Goal: Information Seeking & Learning: Check status

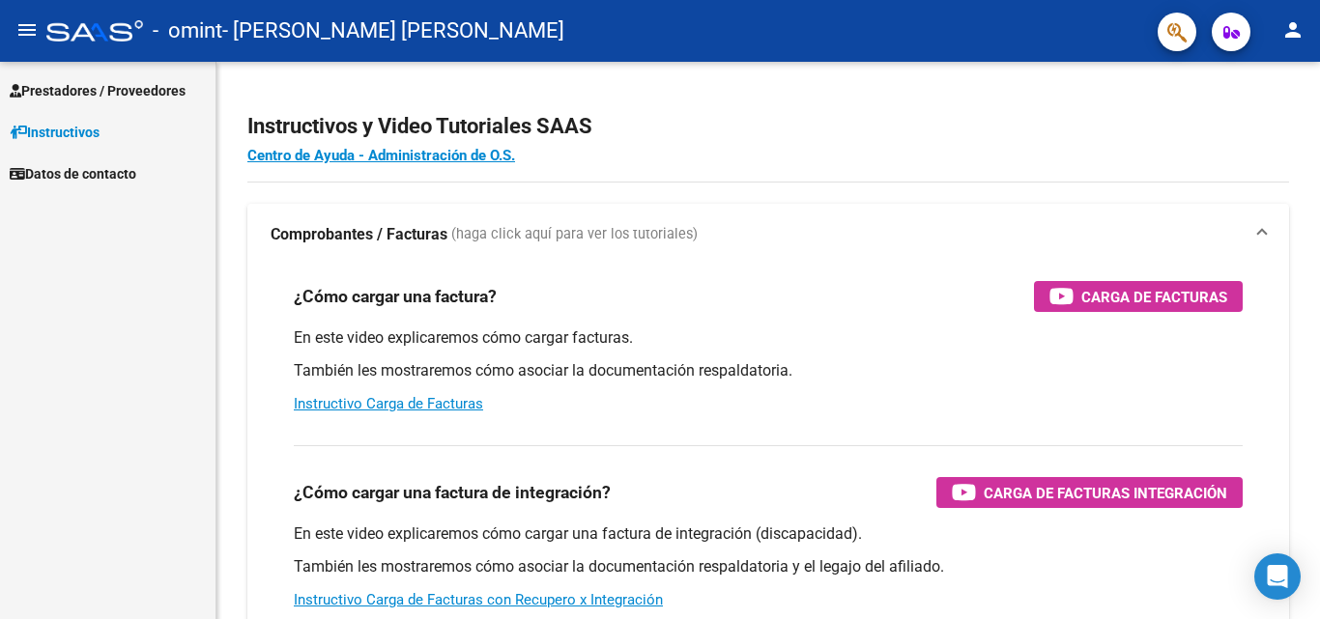
click at [161, 89] on span "Prestadores / Proveedores" at bounding box center [98, 90] width 176 height 21
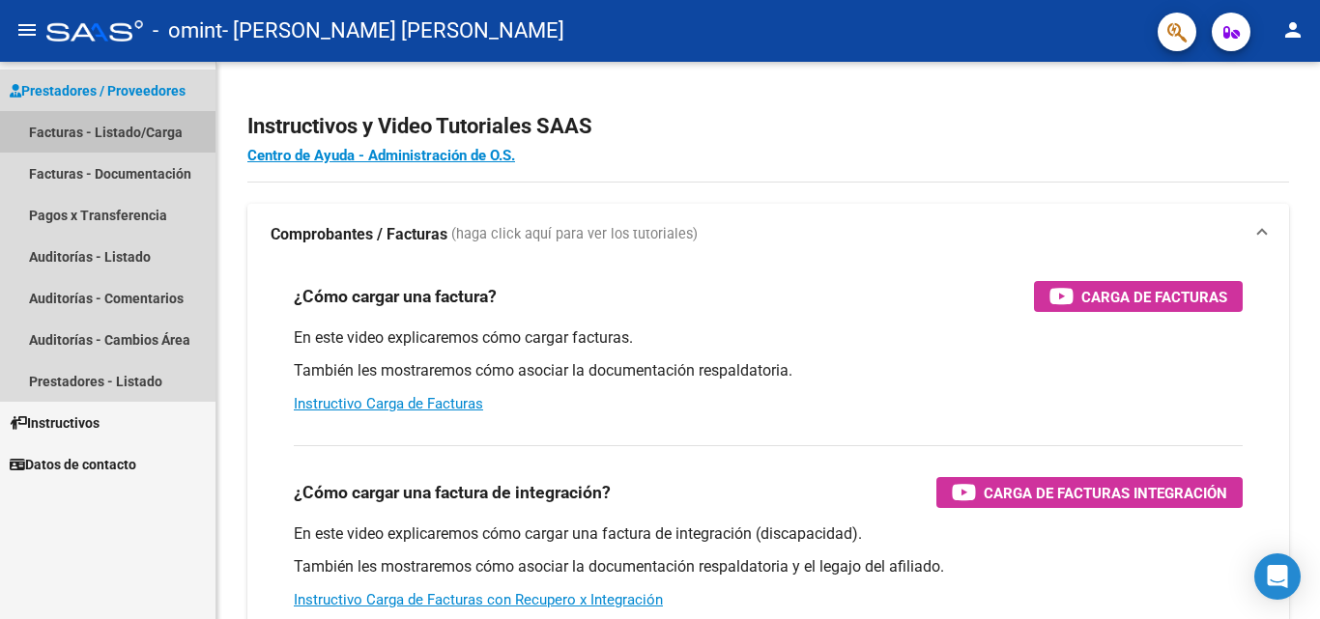
click at [134, 131] on link "Facturas - Listado/Carga" at bounding box center [107, 132] width 215 height 42
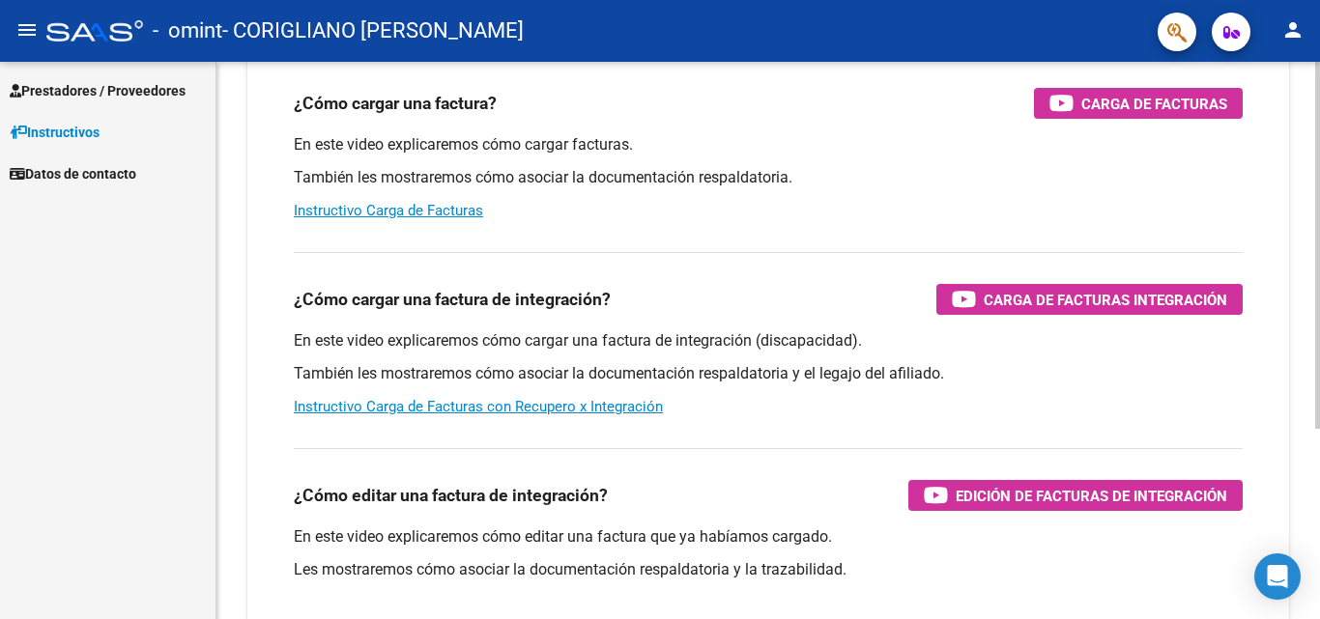
scroll to position [97, 0]
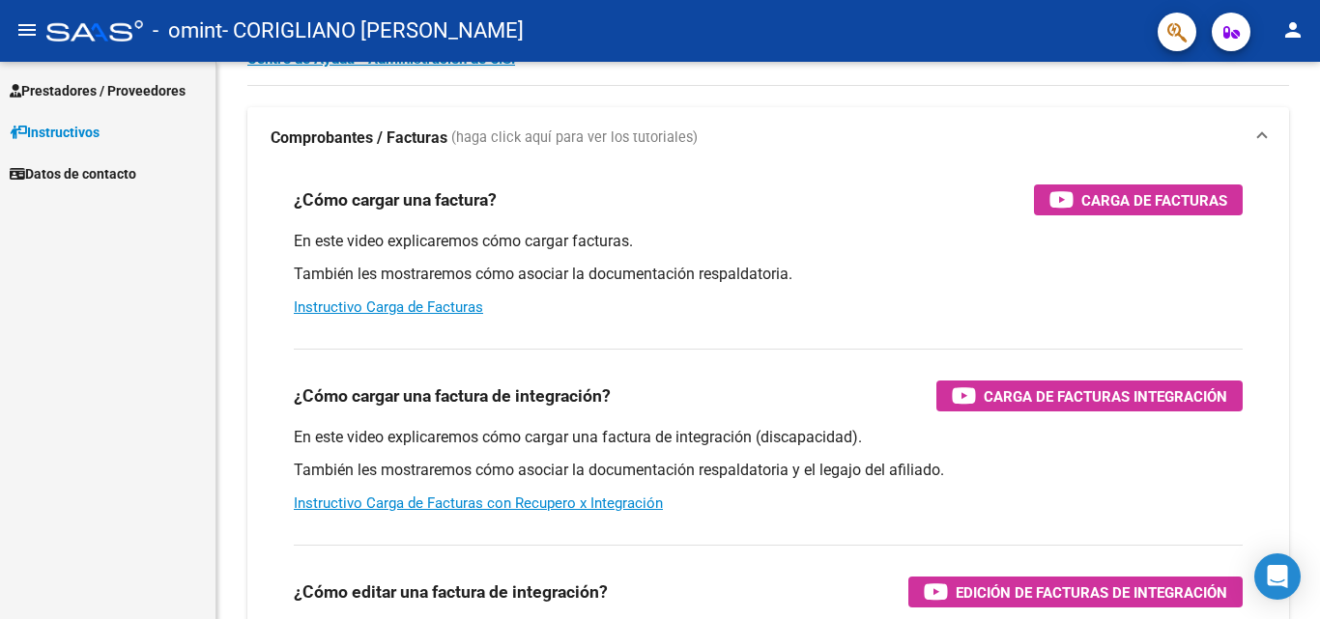
click at [51, 93] on span "Prestadores / Proveedores" at bounding box center [98, 90] width 176 height 21
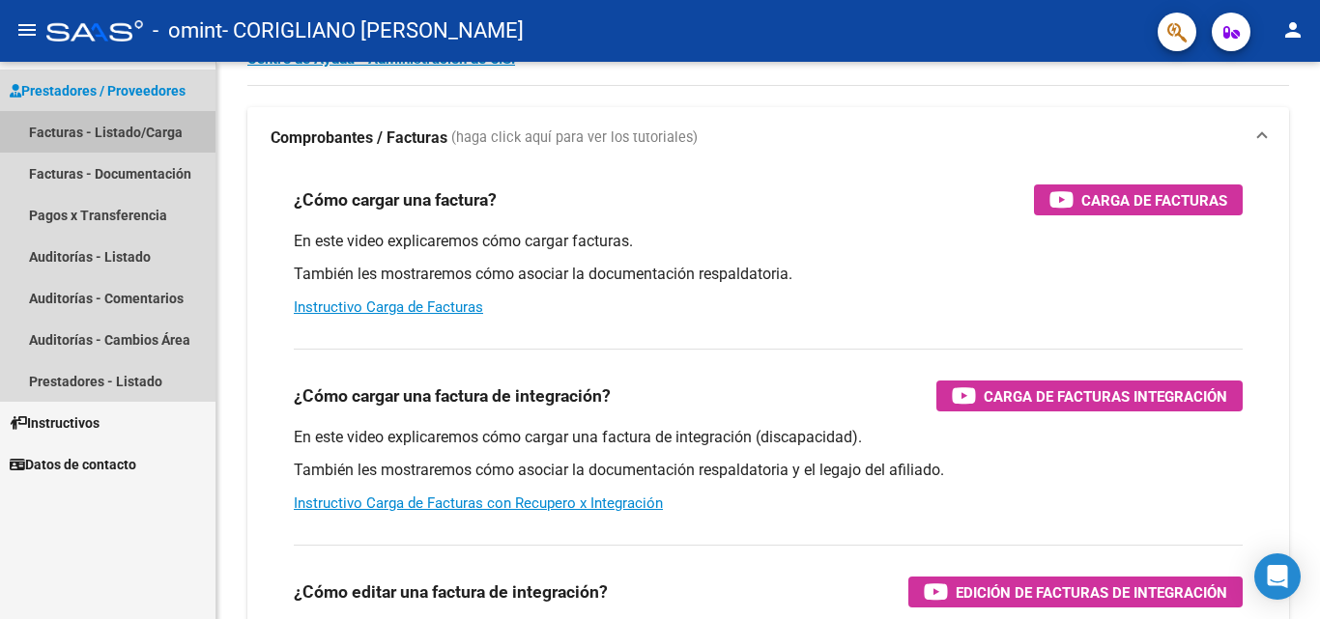
click at [74, 133] on link "Facturas - Listado/Carga" at bounding box center [107, 132] width 215 height 42
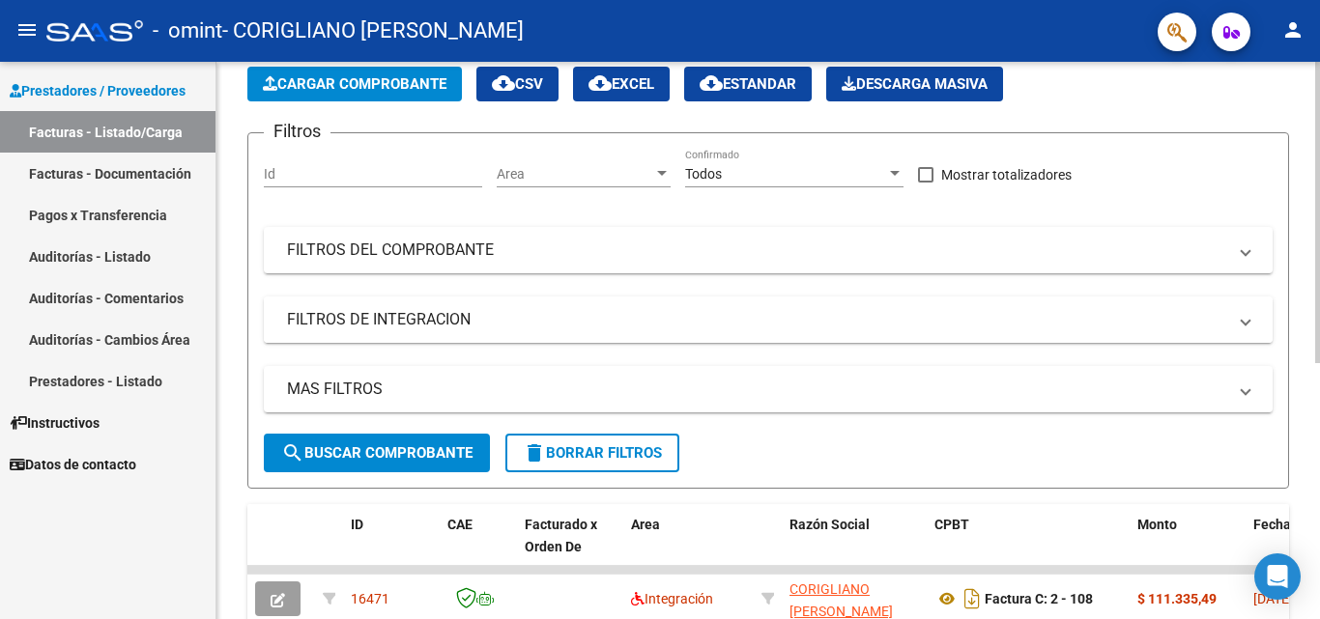
click at [333, 325] on mat-panel-title "FILTROS DE INTEGRACION" at bounding box center [756, 319] width 939 height 21
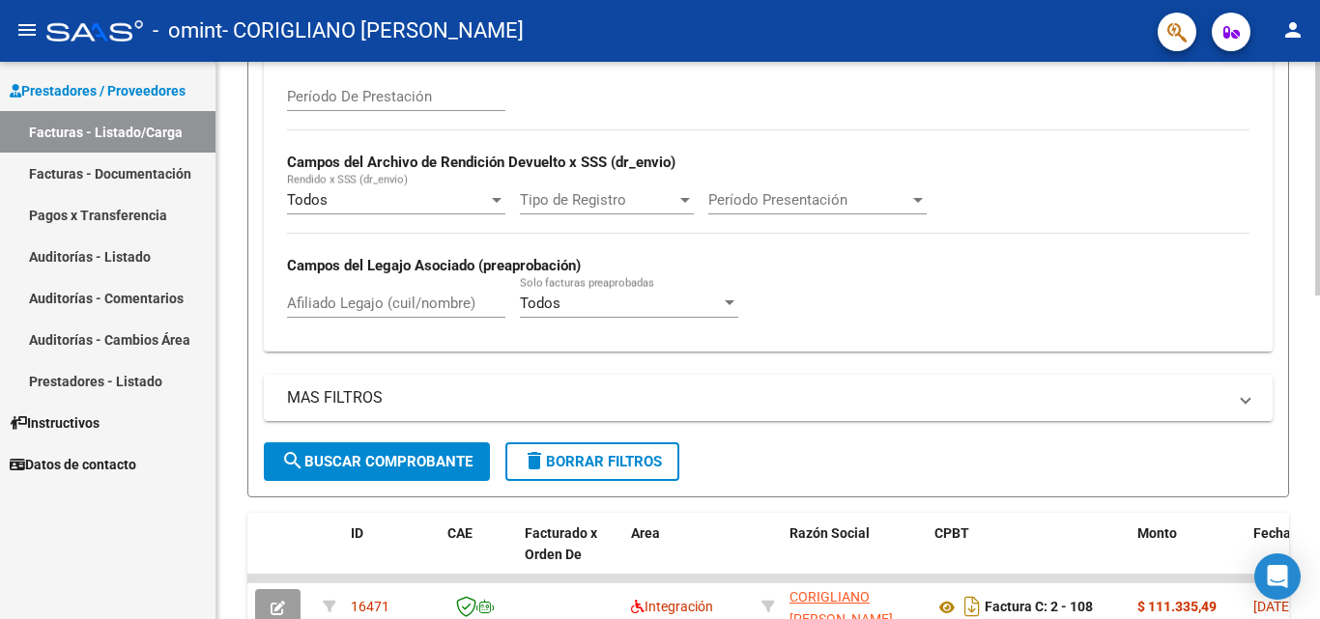
scroll to position [386, 0]
click at [415, 452] on span "search Buscar Comprobante" at bounding box center [376, 460] width 191 height 17
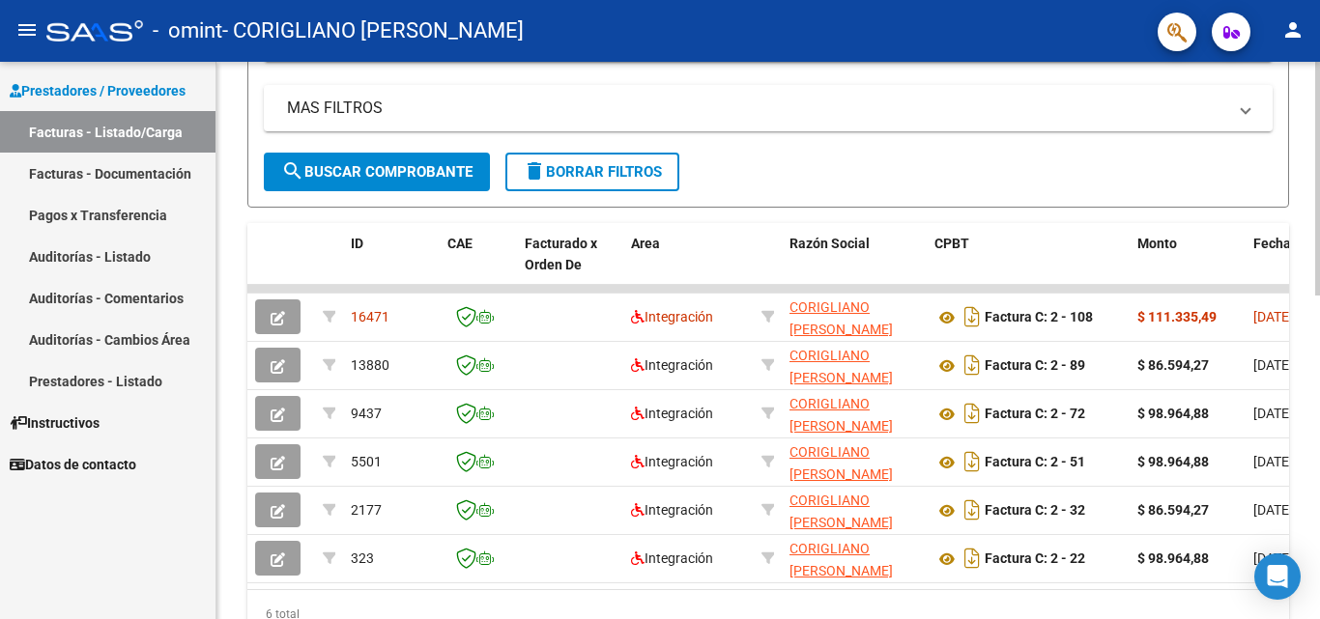
scroll to position [482, 0]
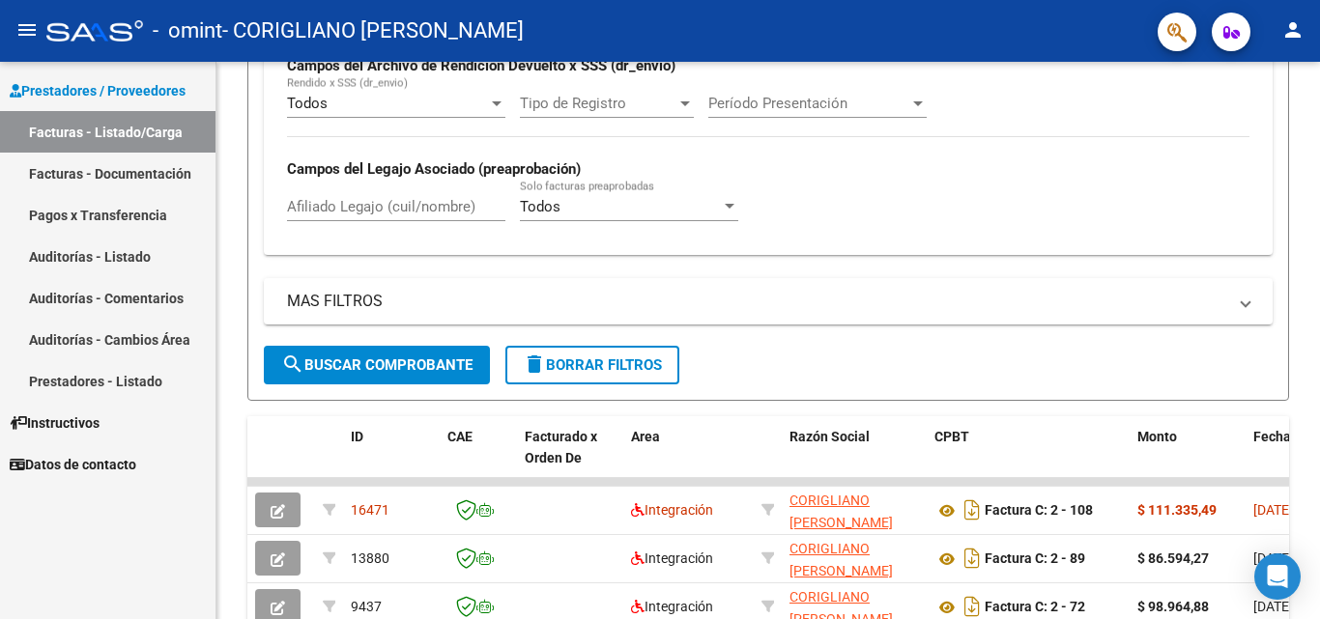
click at [105, 374] on link "Prestadores - Listado" at bounding box center [107, 381] width 215 height 42
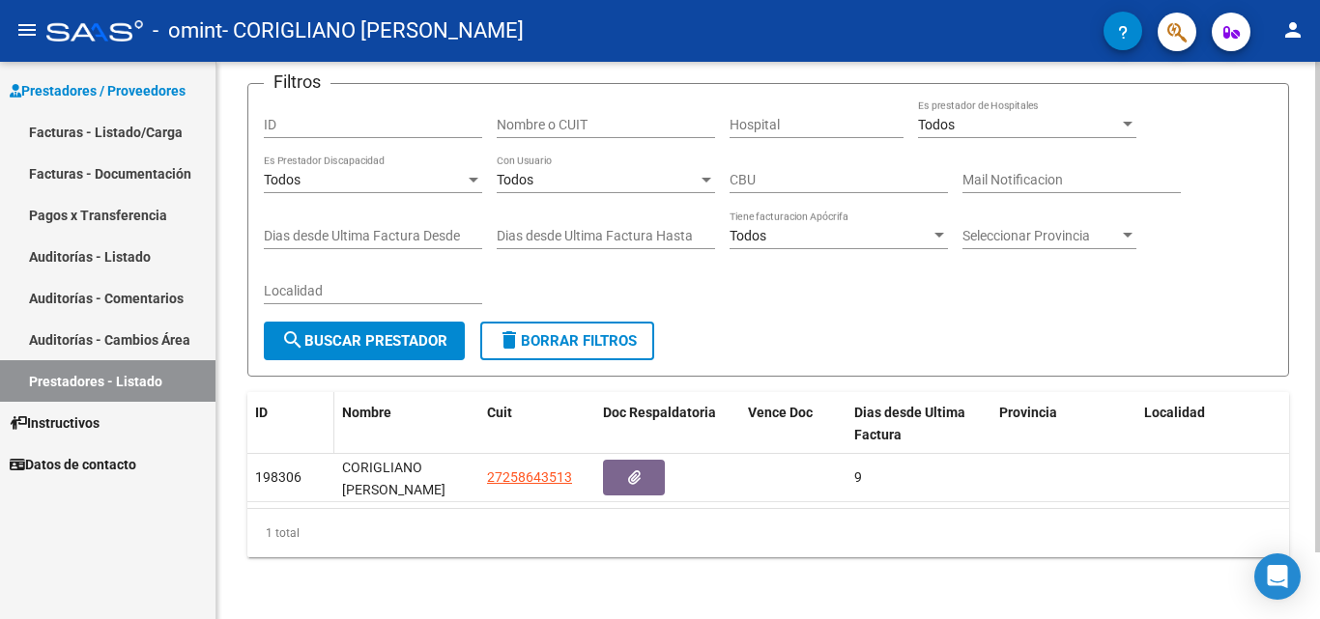
scroll to position [140, 0]
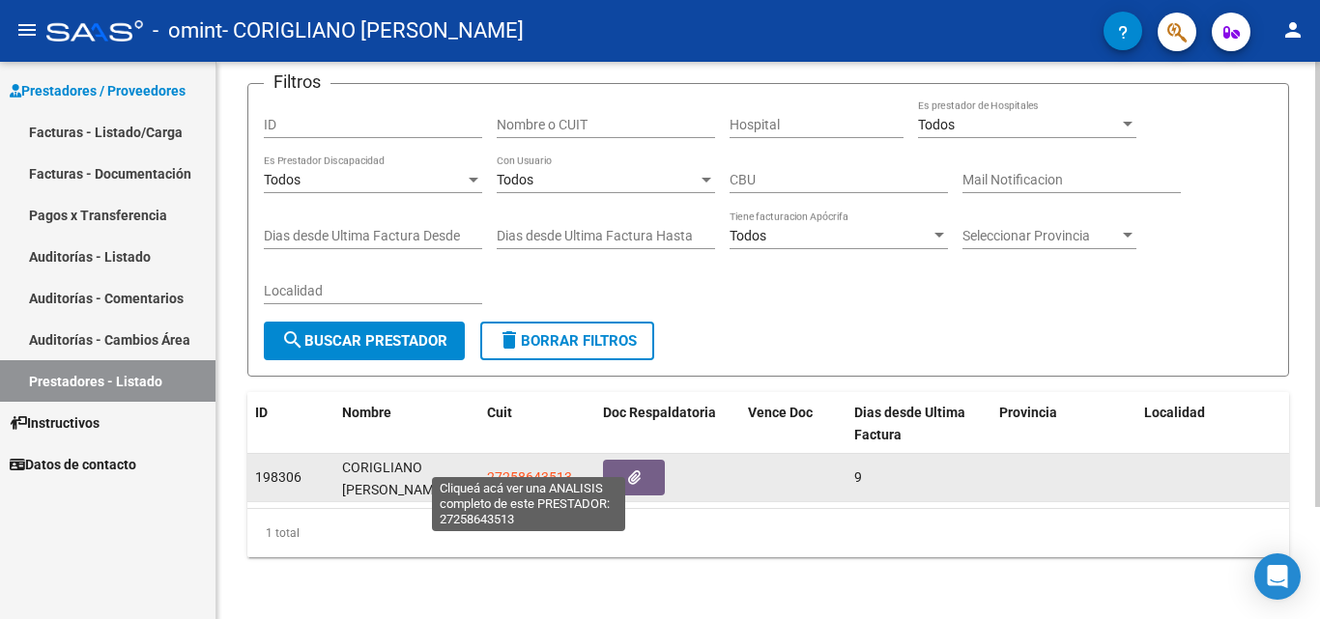
click at [509, 470] on span "27258643513" at bounding box center [529, 477] width 85 height 15
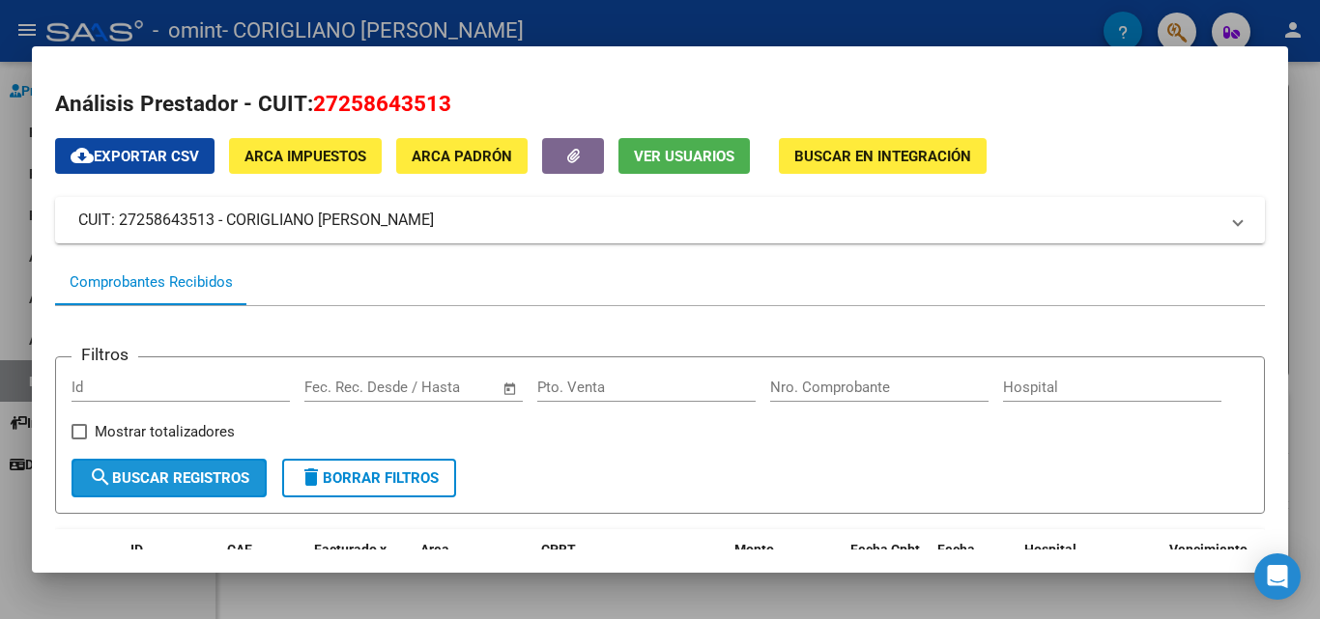
click at [251, 475] on button "search Buscar Registros" at bounding box center [168, 478] width 195 height 39
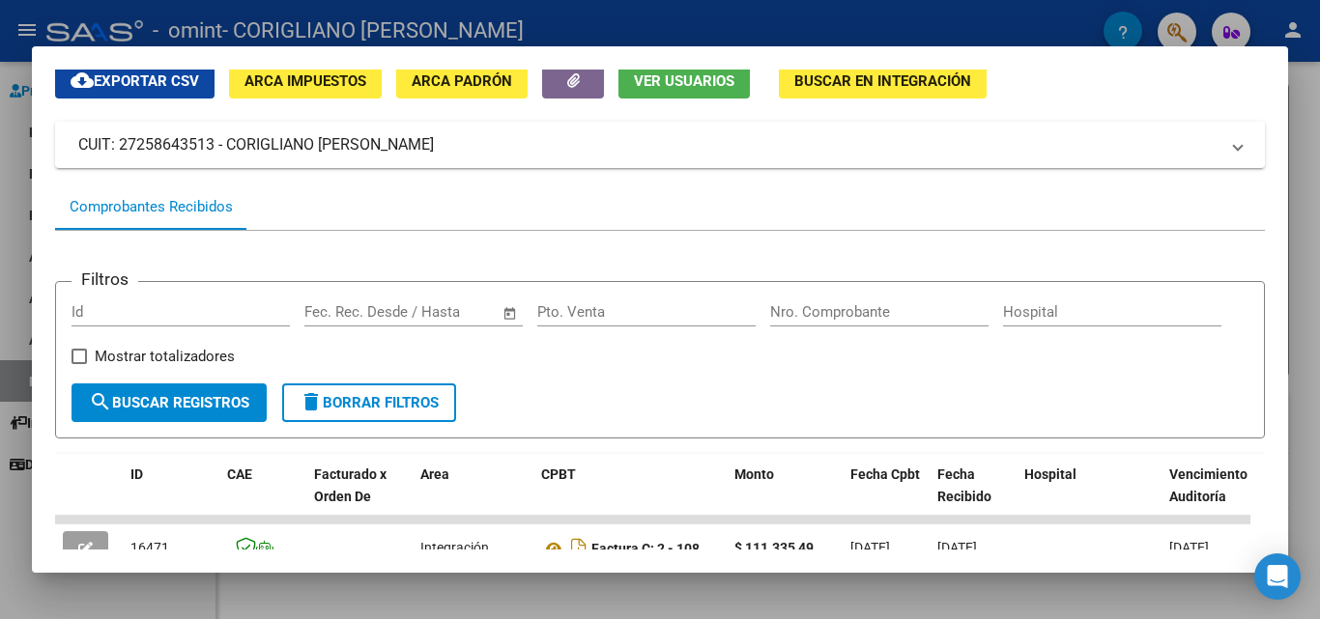
scroll to position [0, 0]
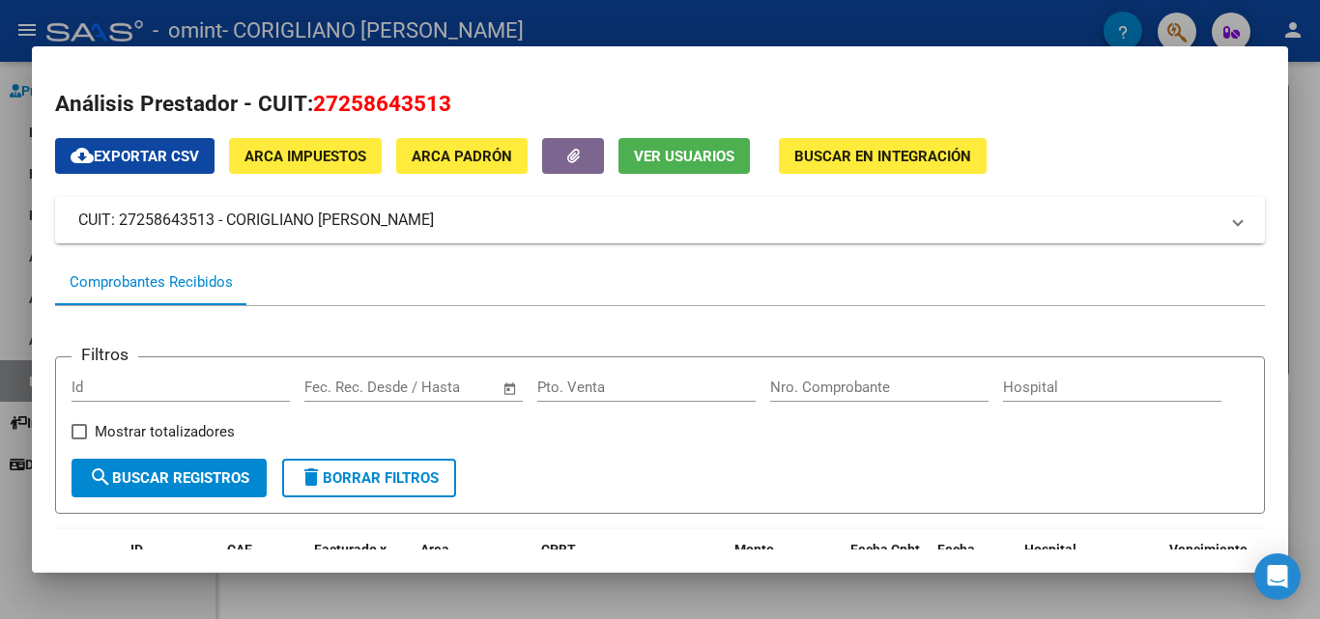
click at [833, 228] on mat-panel-title "CUIT: 27258643513 - CORIGLIANO LORENA ELISA" at bounding box center [648, 220] width 1140 height 23
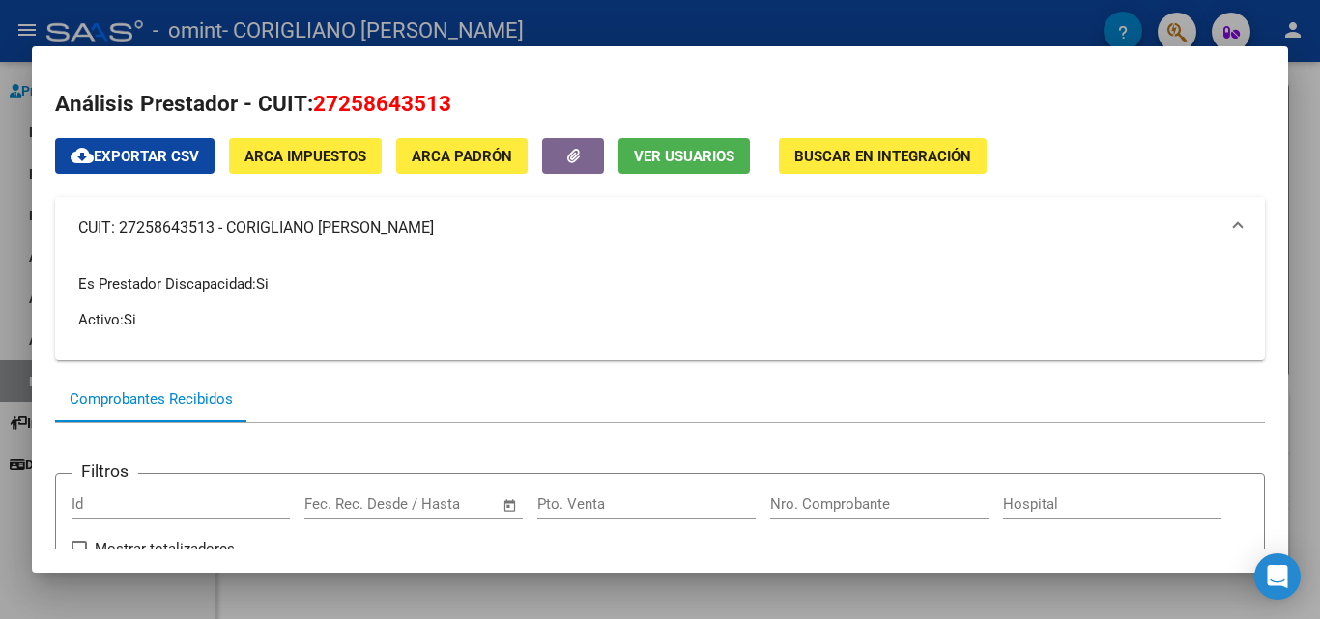
click at [833, 228] on mat-panel-title "CUIT: 27258643513 - CORIGLIANO LORENA ELISA" at bounding box center [648, 227] width 1140 height 23
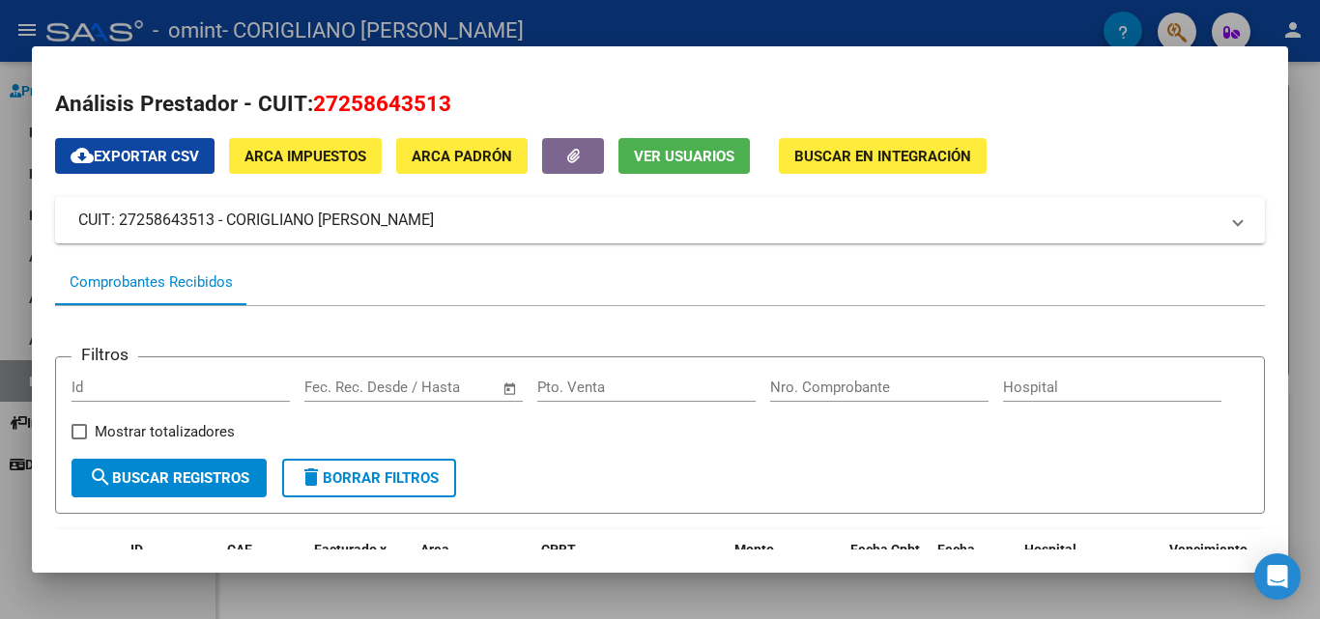
click at [128, 276] on div "Comprobantes Recibidos" at bounding box center [151, 282] width 163 height 22
click at [905, 30] on div at bounding box center [660, 309] width 1320 height 619
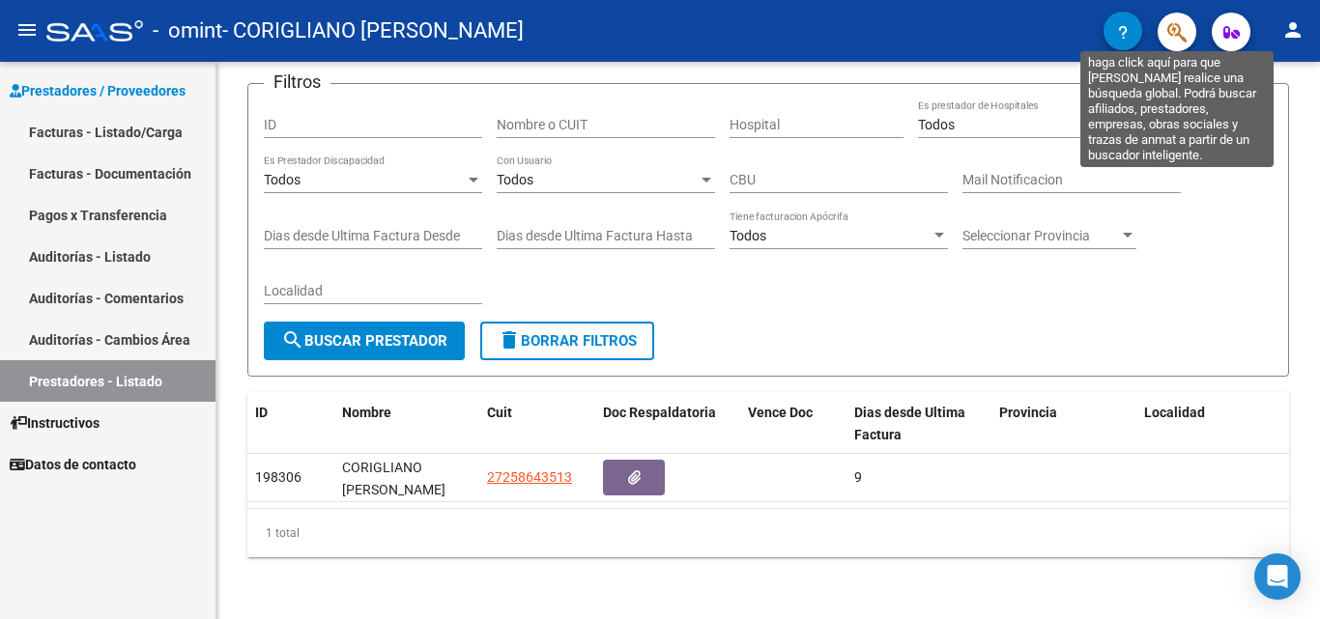
click at [1176, 35] on icon "button" at bounding box center [1176, 32] width 19 height 22
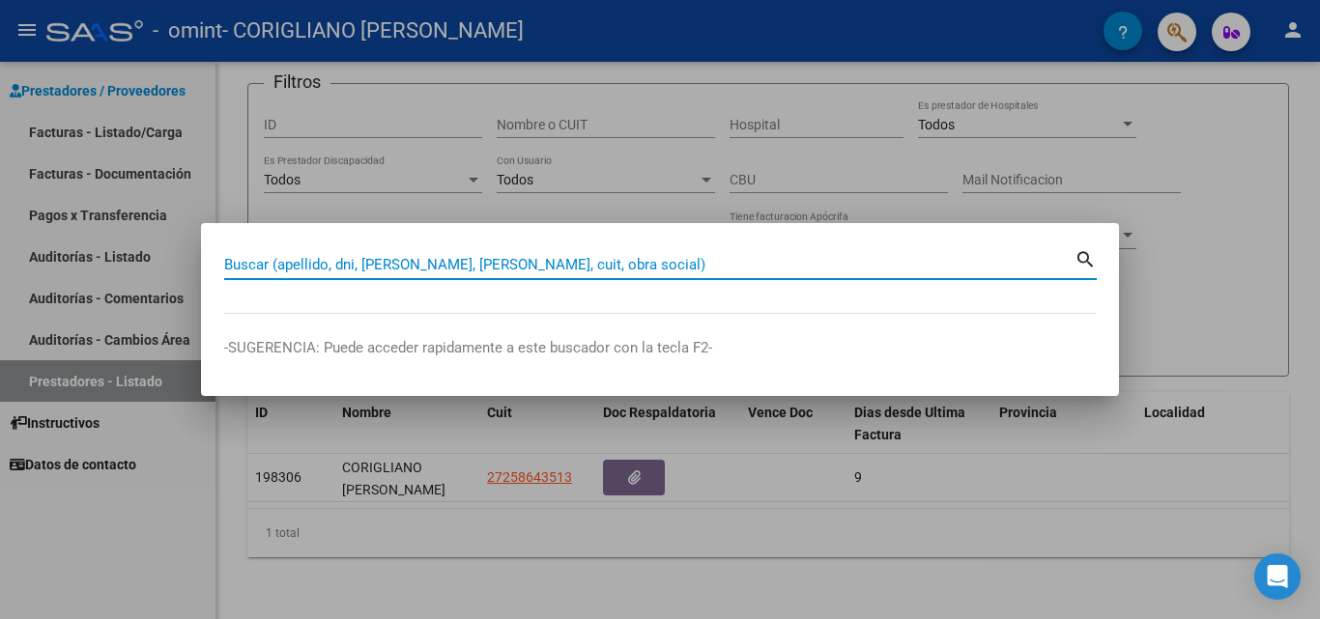
click at [1087, 258] on mat-icon "search" at bounding box center [1085, 257] width 22 height 23
click at [576, 352] on p "-SUGERENCIA: Puede acceder rapidamente a este buscador con la tecla F2-" at bounding box center [659, 348] width 871 height 22
click at [463, 264] on input "Buscar (apellido, dni, cuil, nro traspaso, cuit, obra social)" at bounding box center [649, 264] width 850 height 17
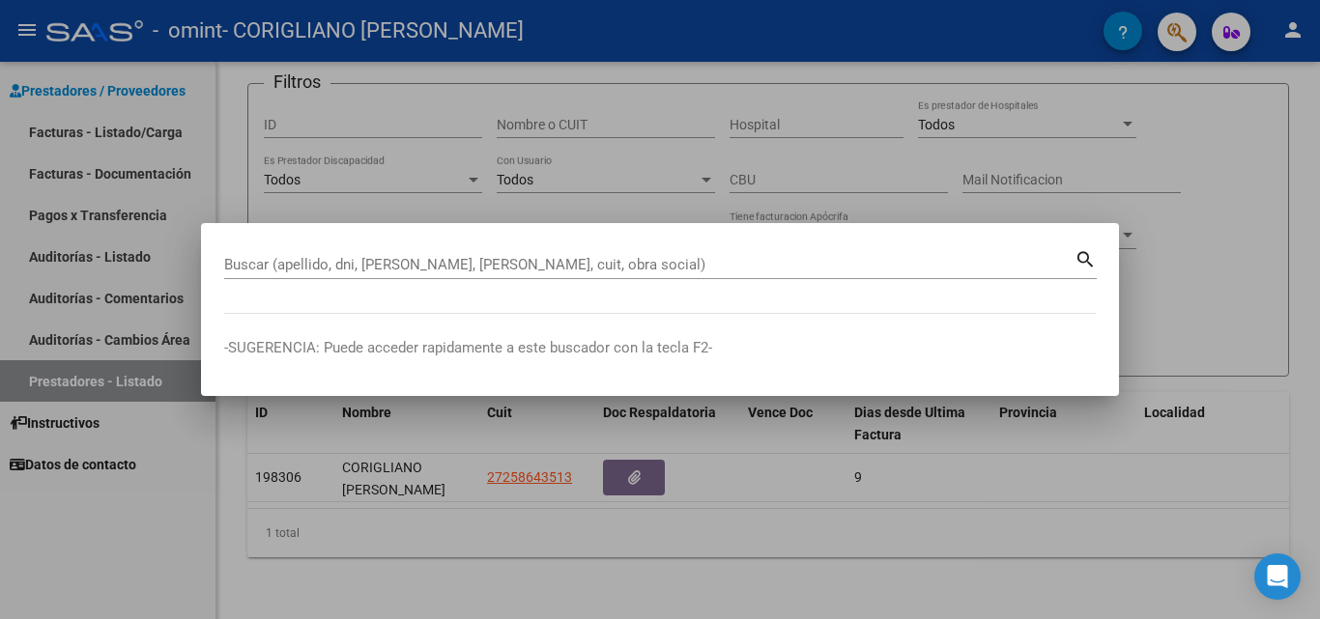
click at [1046, 171] on div at bounding box center [660, 309] width 1320 height 619
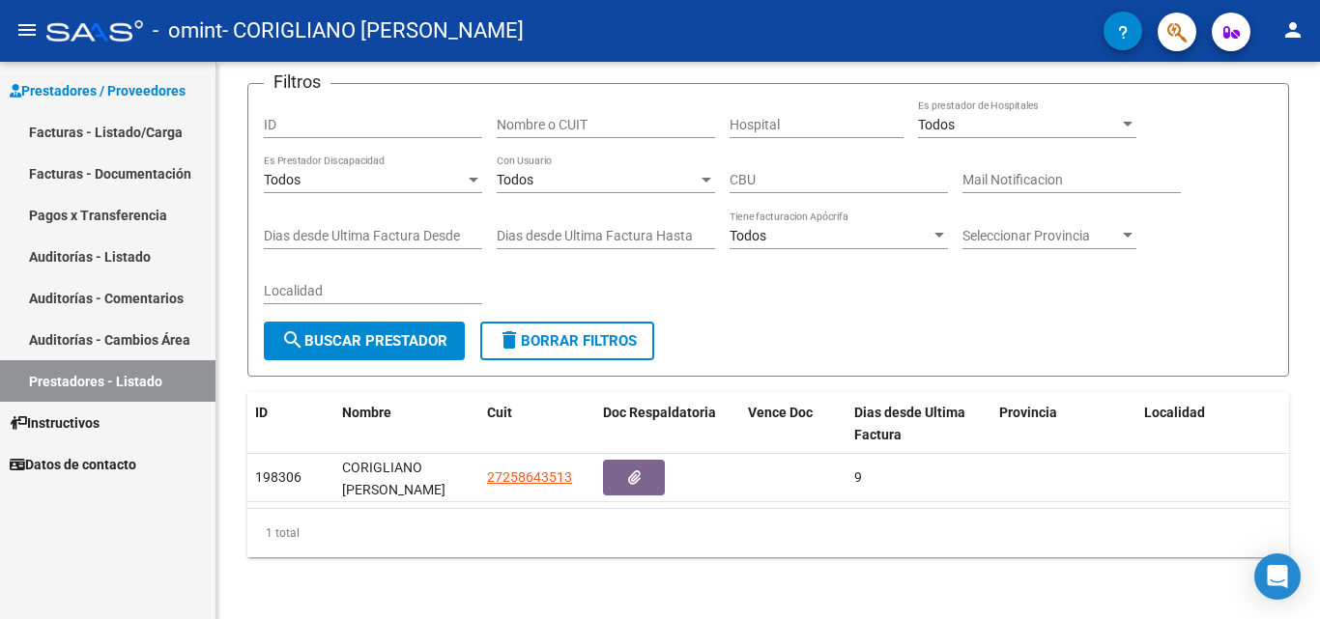
click at [1228, 30] on icon "button" at bounding box center [1231, 32] width 16 height 14
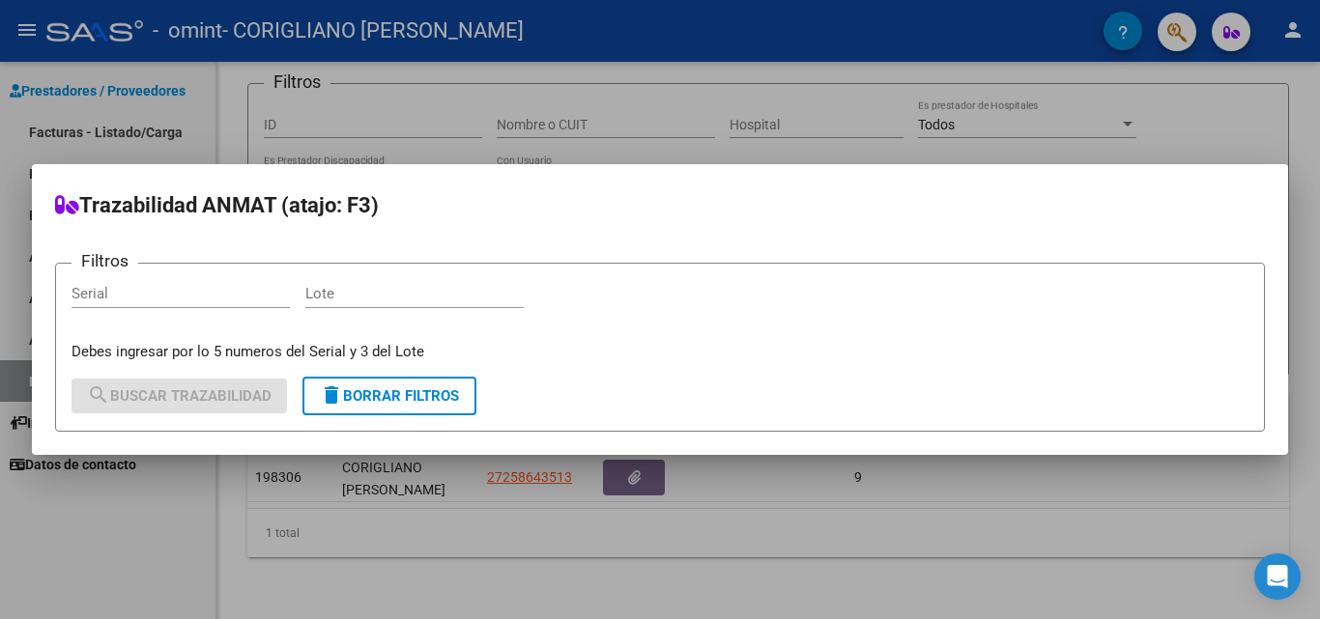
click at [1152, 134] on div at bounding box center [660, 309] width 1320 height 619
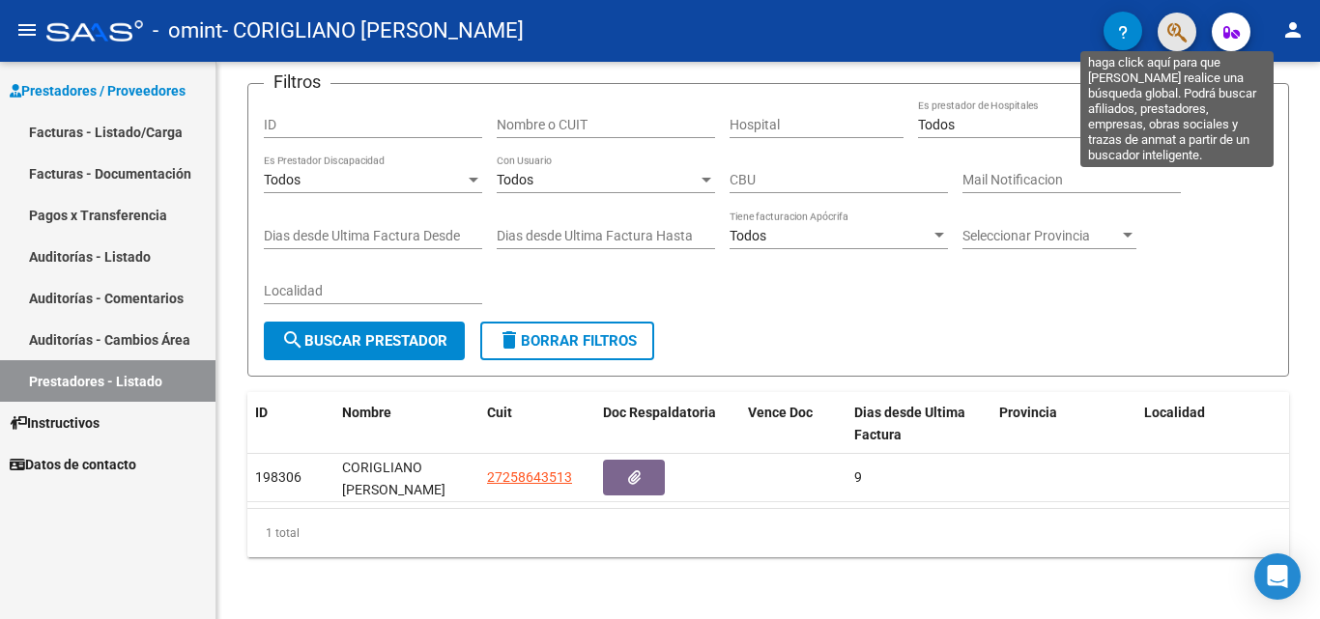
click at [1173, 37] on icon "button" at bounding box center [1176, 32] width 19 height 22
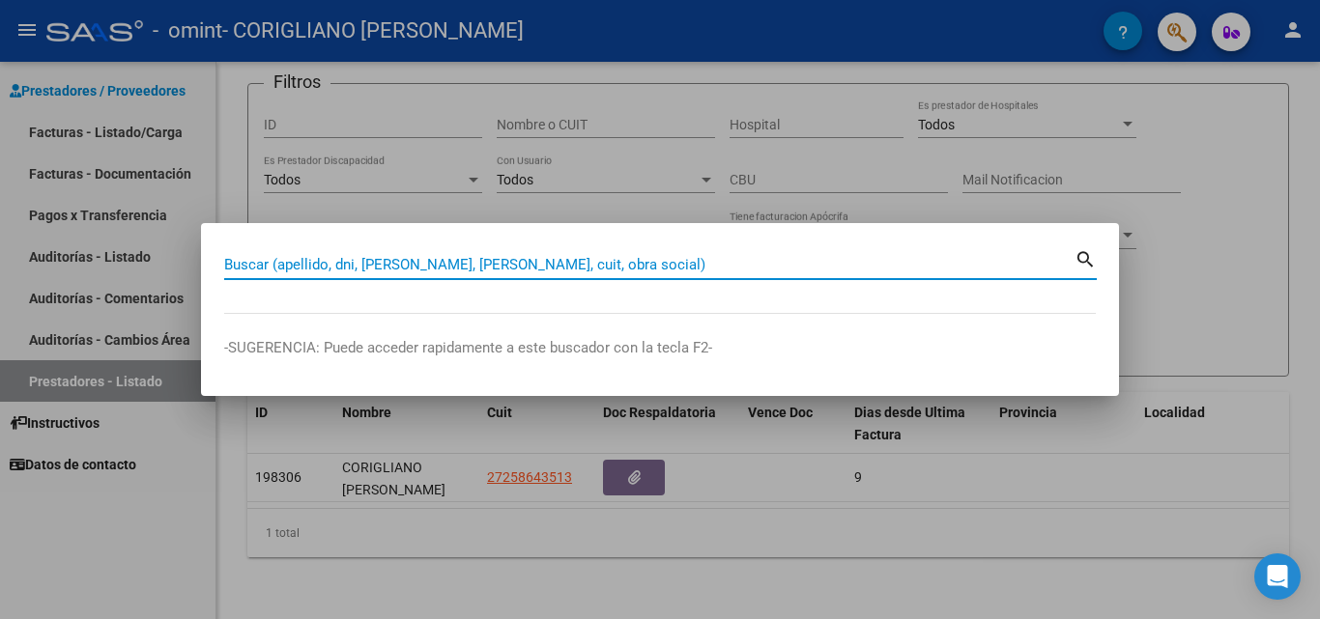
click at [535, 266] on input "Buscar (apellido, dni, cuil, nro traspaso, cuit, obra social)" at bounding box center [649, 264] width 850 height 17
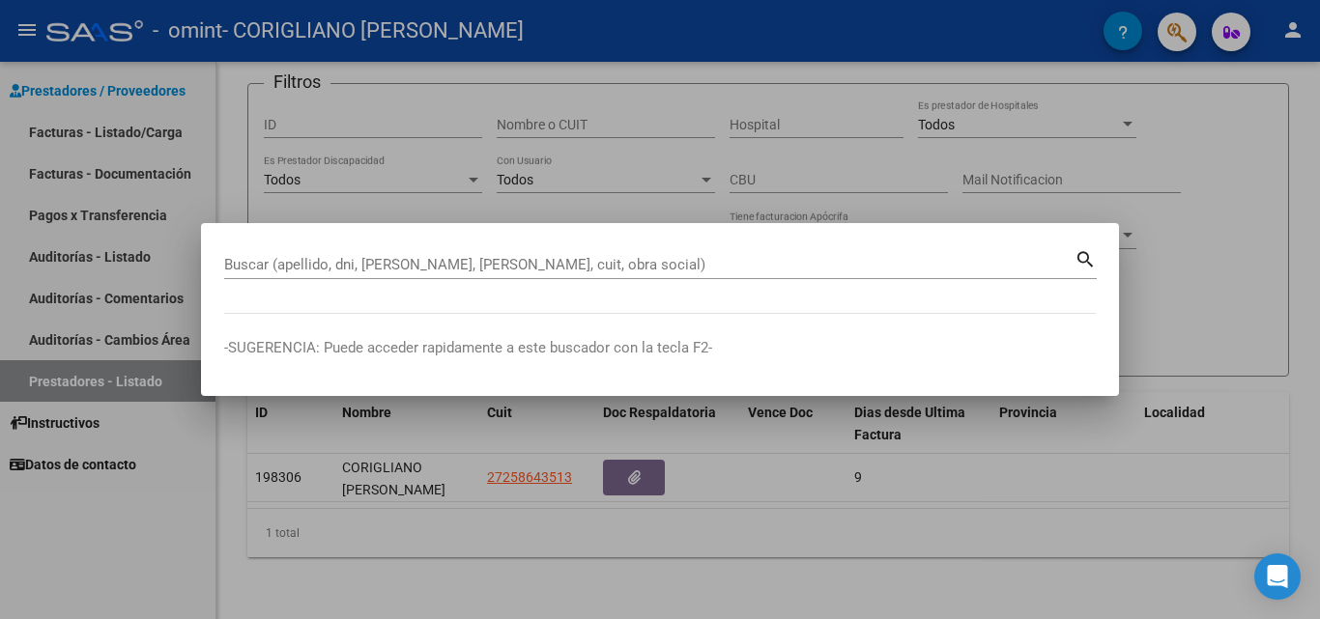
click at [1089, 255] on mat-icon "search" at bounding box center [1085, 257] width 22 height 23
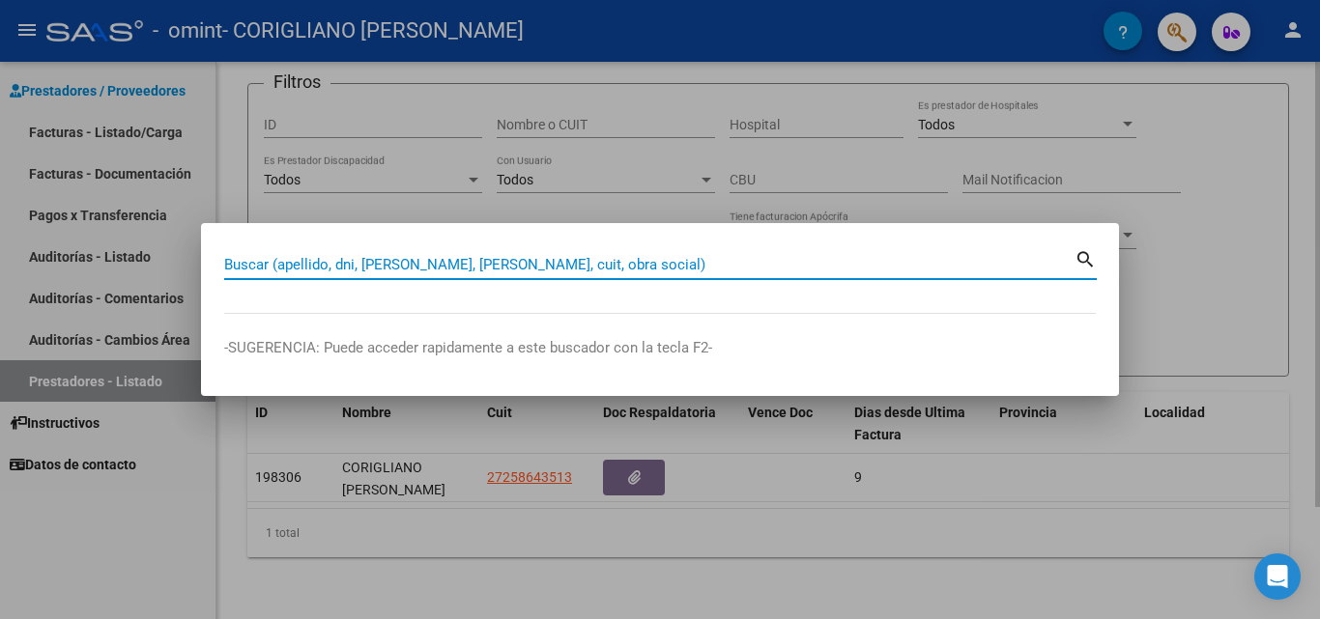
click at [550, 194] on div at bounding box center [660, 309] width 1320 height 619
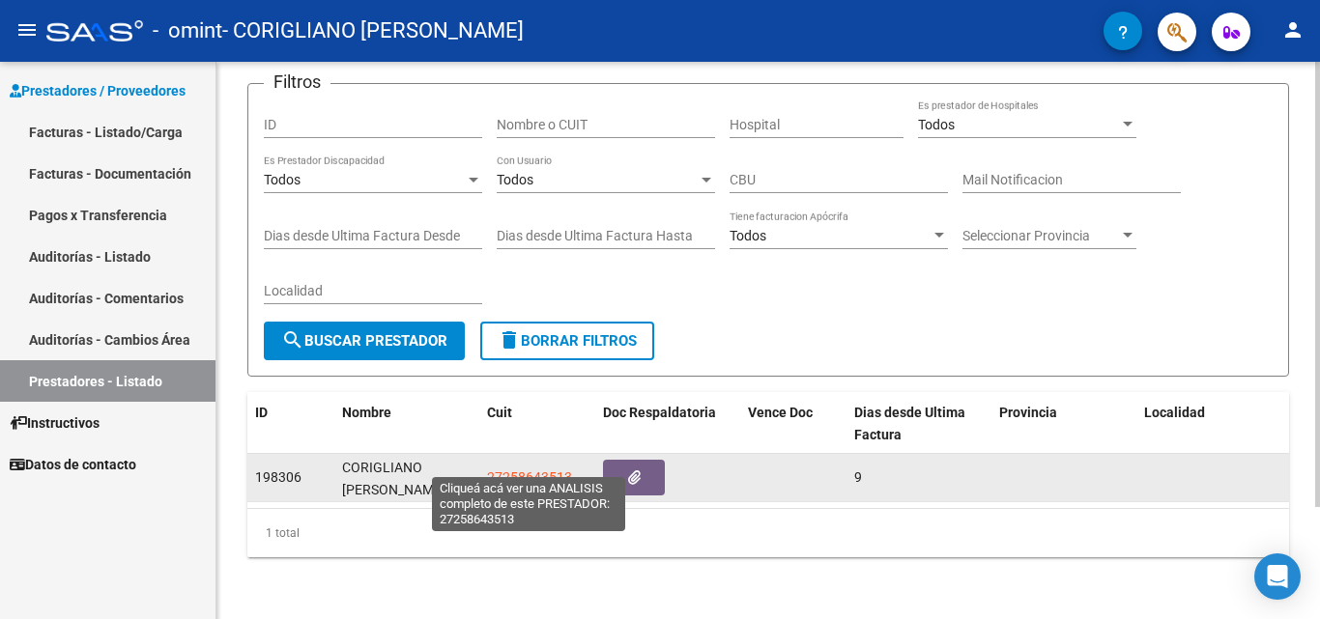
click at [540, 470] on span "27258643513" at bounding box center [529, 477] width 85 height 15
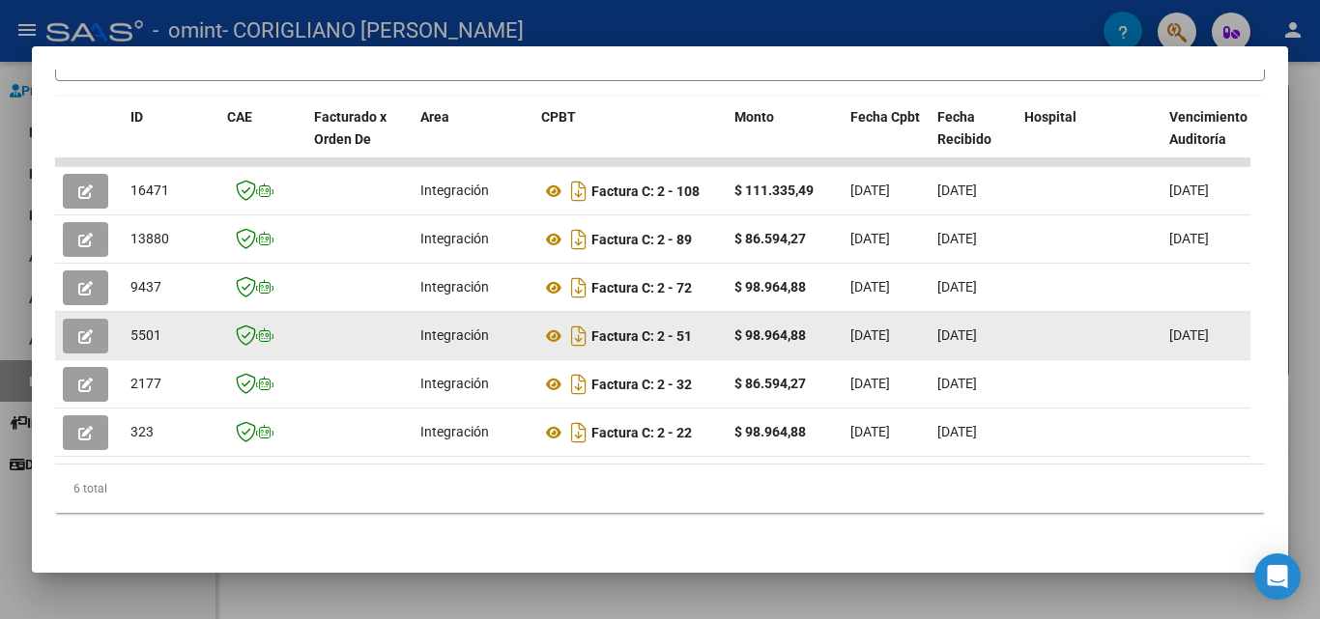
scroll to position [166, 0]
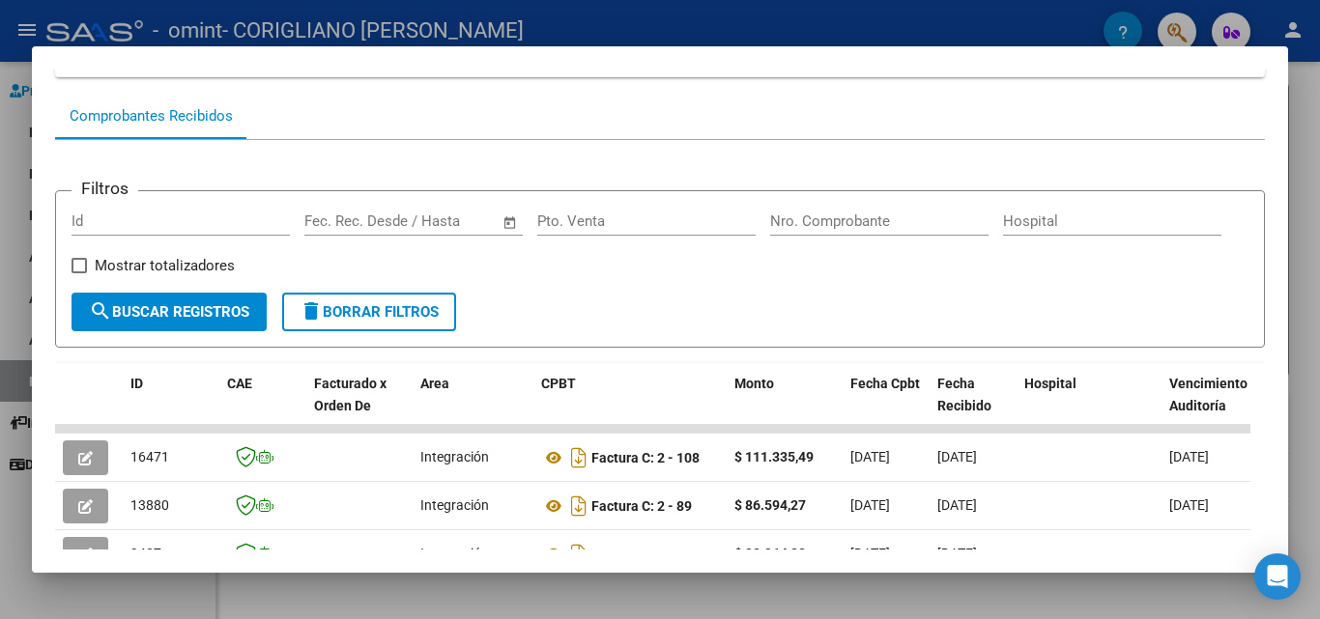
click at [956, 31] on div at bounding box center [660, 309] width 1320 height 619
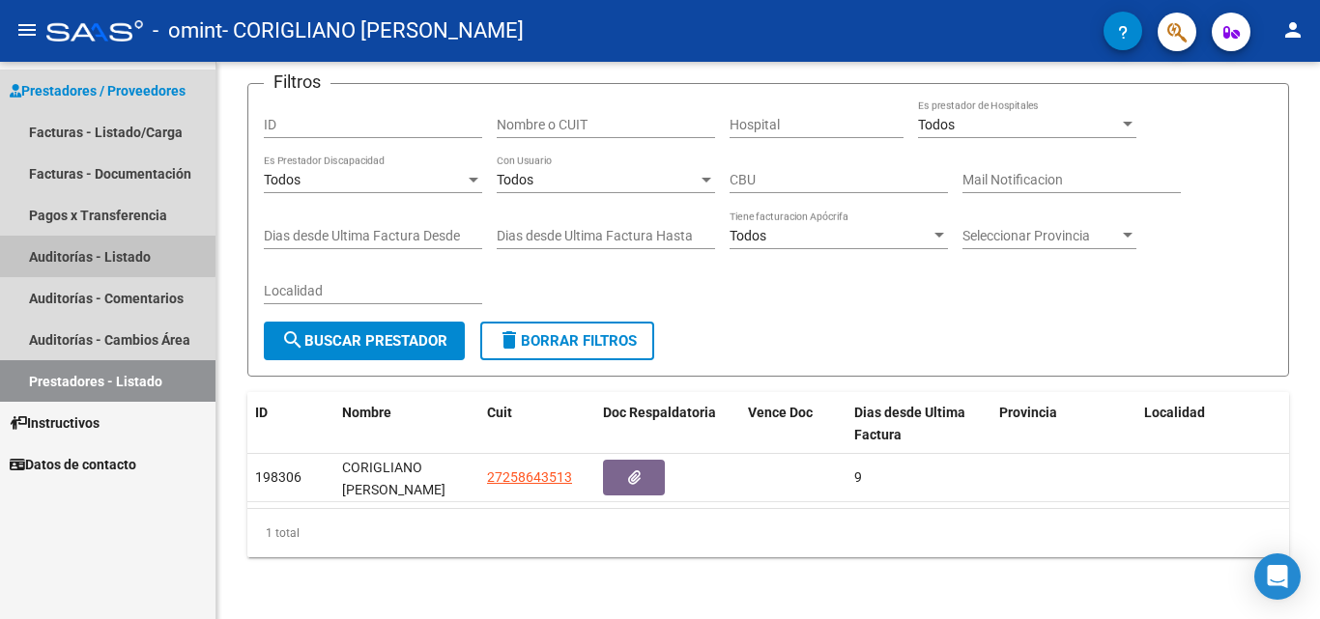
click at [95, 255] on link "Auditorías - Listado" at bounding box center [107, 257] width 215 height 42
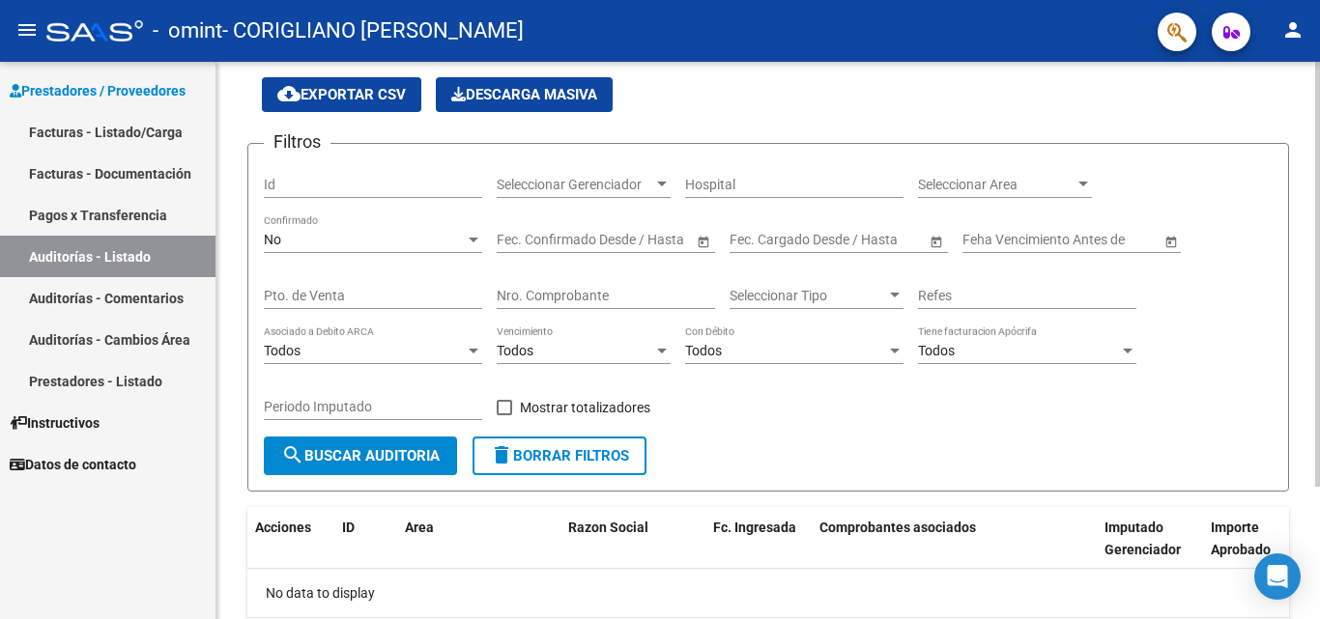
scroll to position [174, 0]
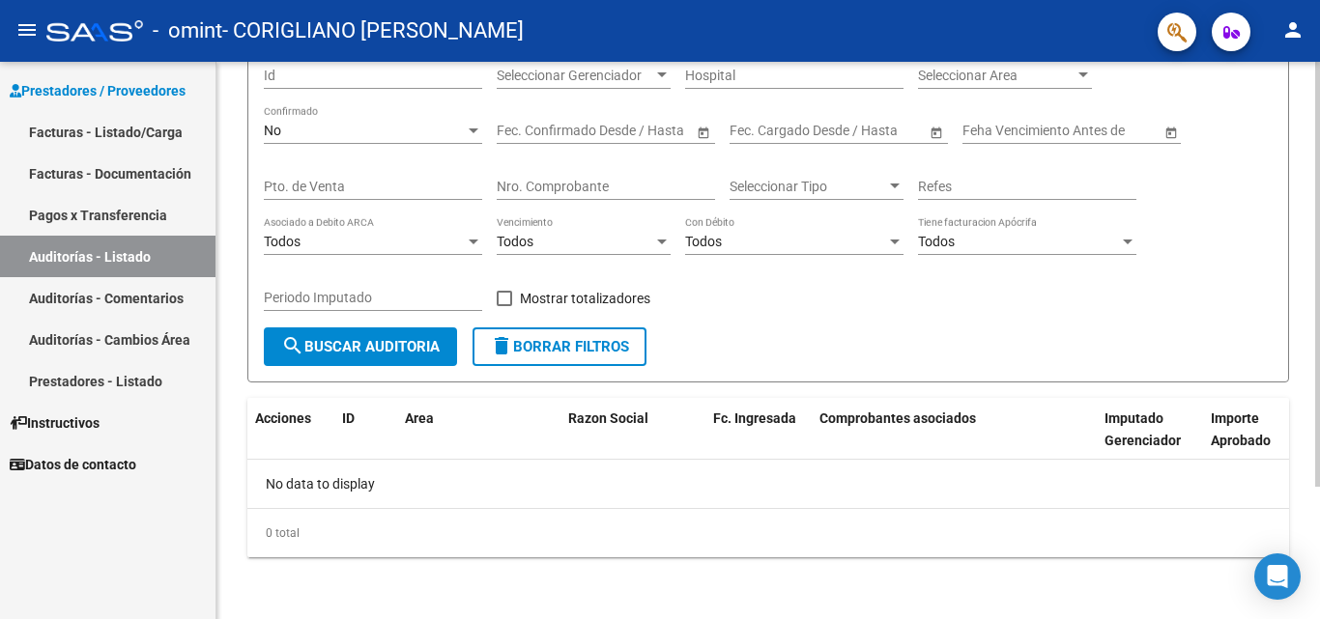
click at [429, 349] on span "search Buscar Auditoria" at bounding box center [360, 346] width 158 height 17
click at [137, 334] on link "Auditorías - Cambios Área" at bounding box center [107, 340] width 215 height 42
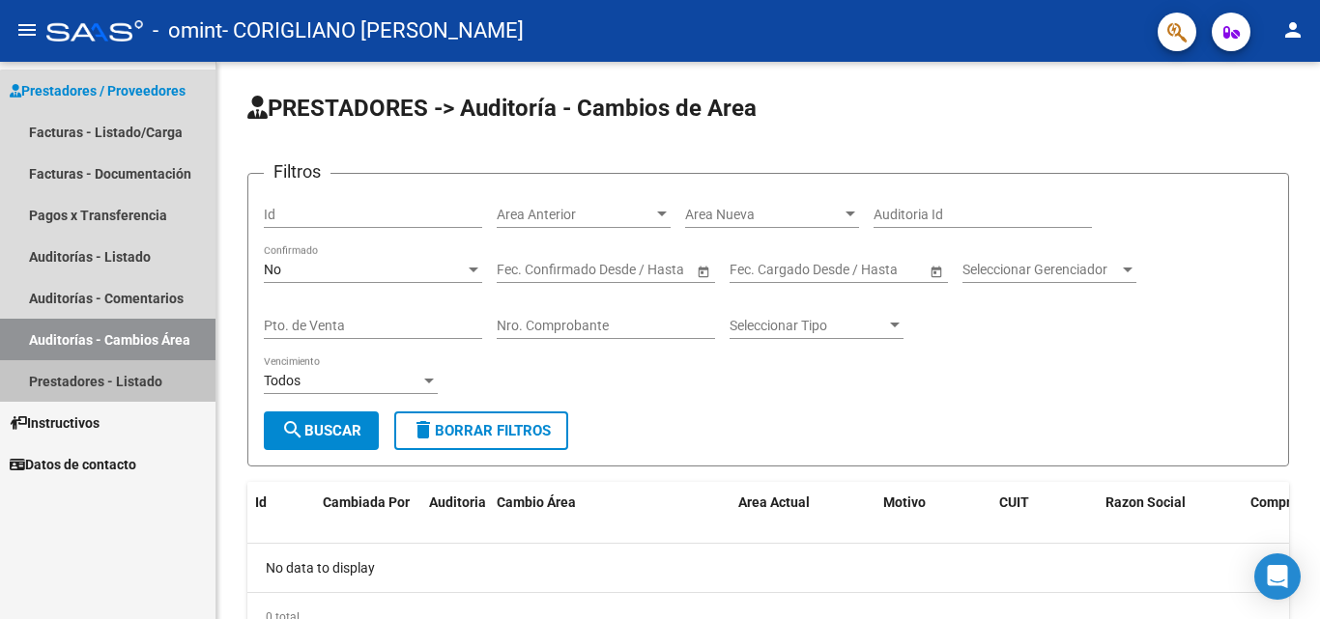
click at [120, 376] on link "Prestadores - Listado" at bounding box center [107, 381] width 215 height 42
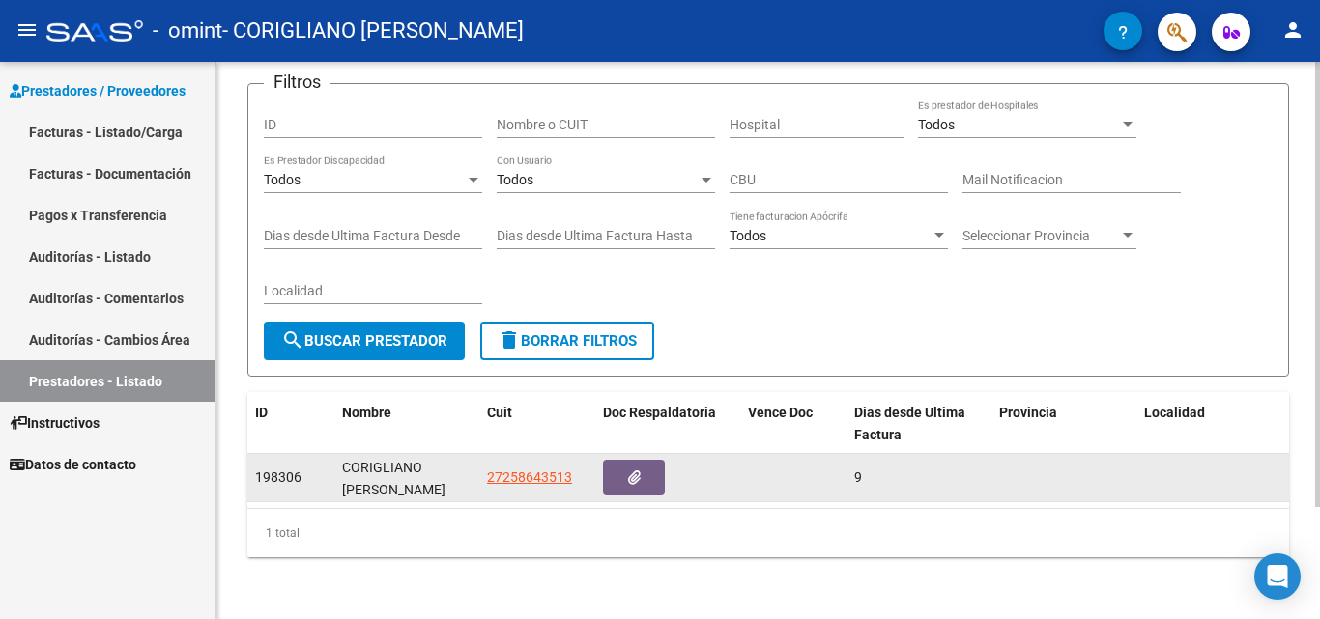
scroll to position [140, 0]
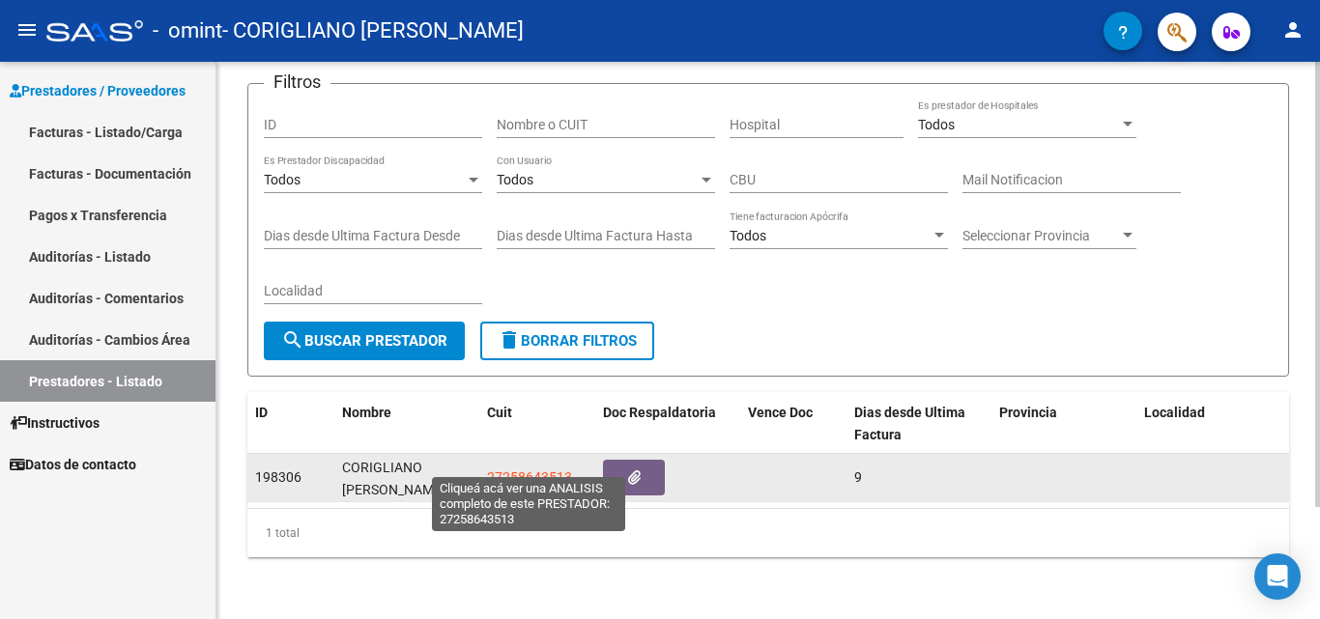
click at [512, 470] on span "27258643513" at bounding box center [529, 477] width 85 height 15
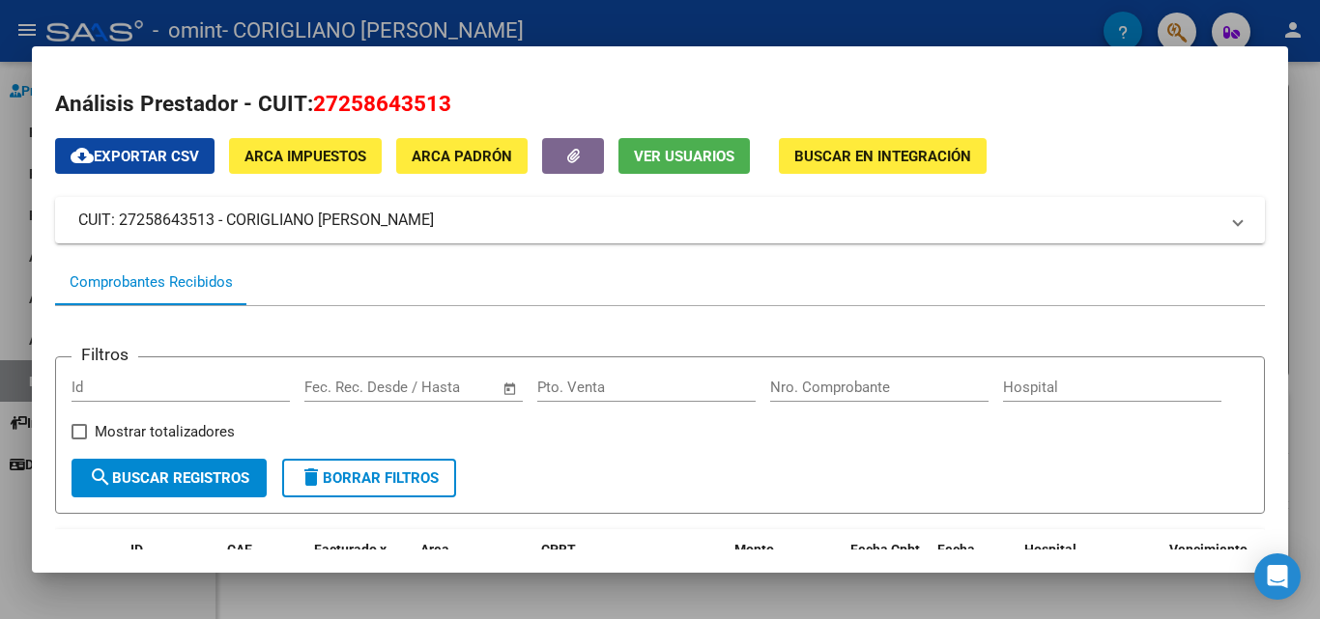
click at [324, 156] on span "ARCA Impuestos" at bounding box center [305, 156] width 122 height 17
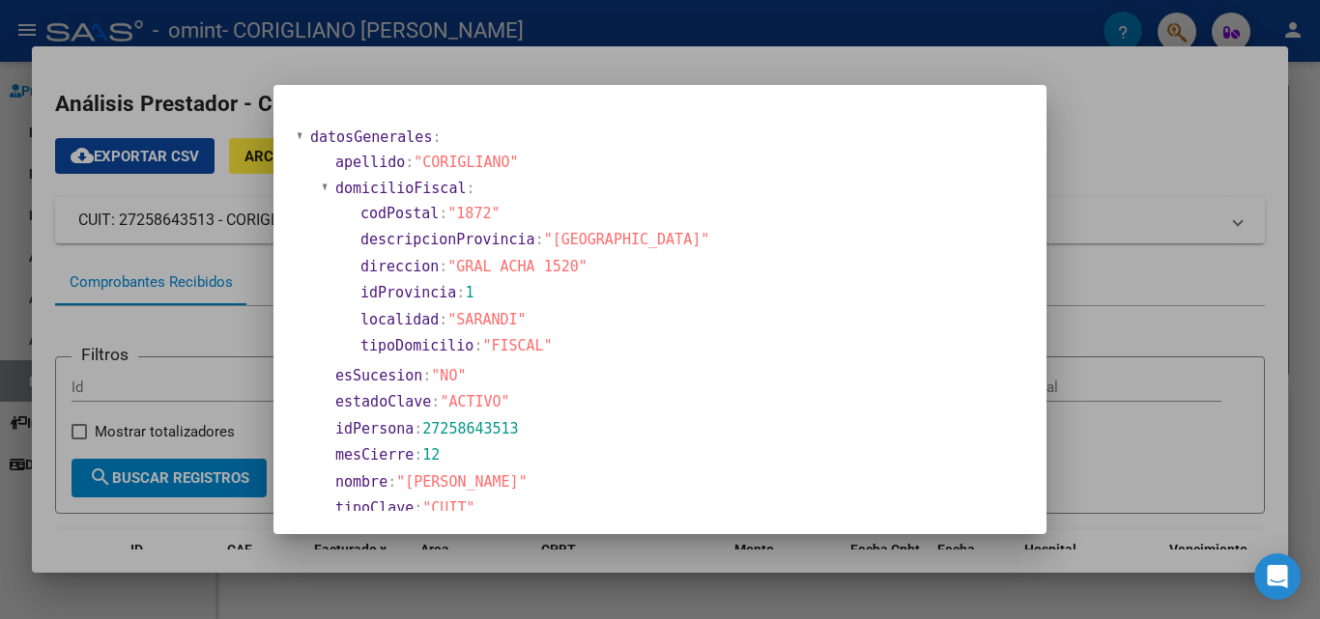
click at [1152, 121] on div at bounding box center [660, 309] width 1320 height 619
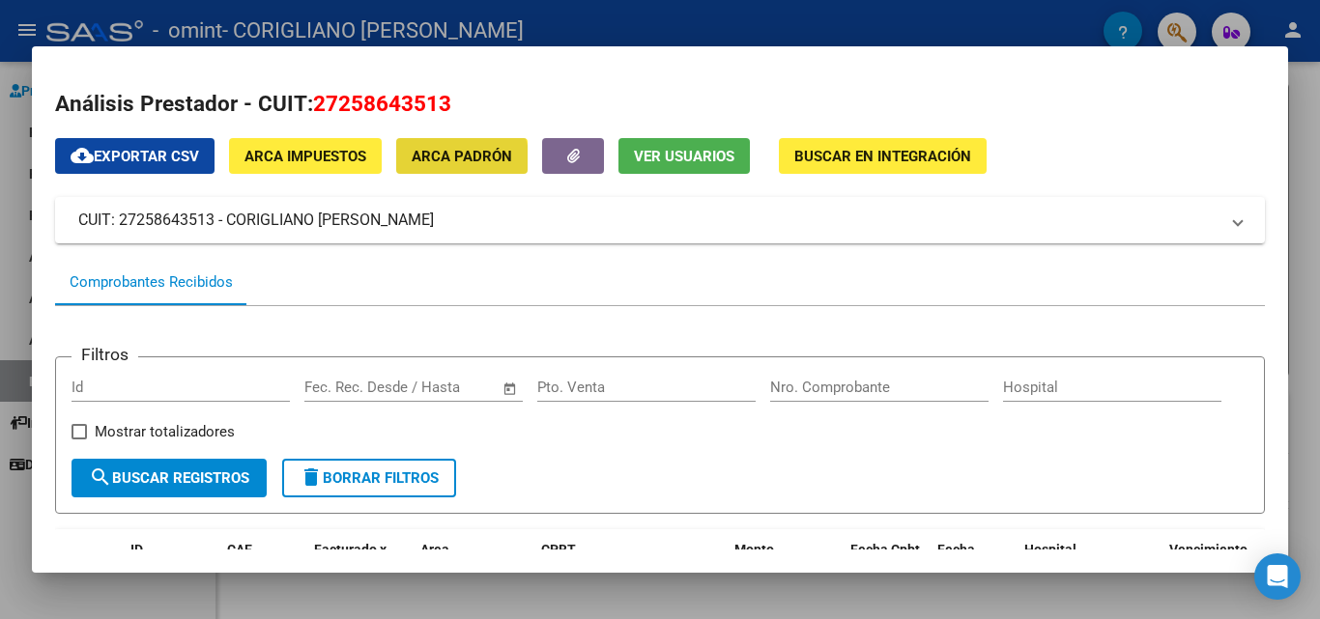
click at [438, 165] on span "ARCA Padrón" at bounding box center [462, 156] width 100 height 17
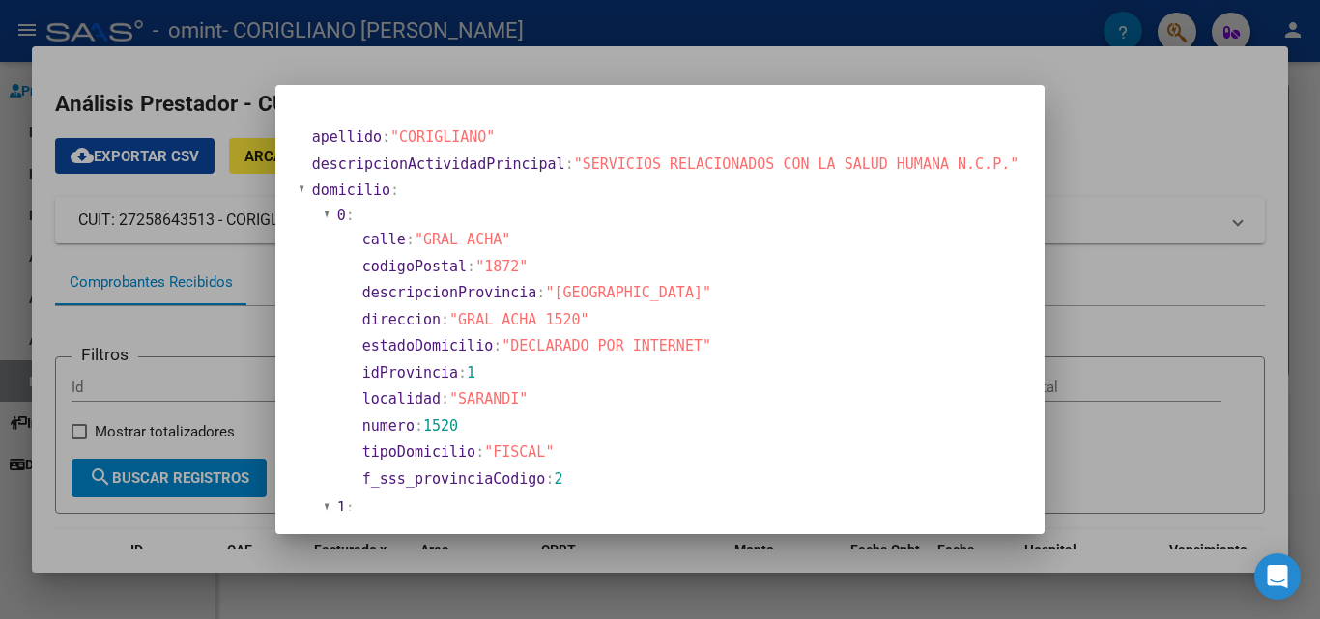
click at [1167, 172] on div at bounding box center [660, 309] width 1320 height 619
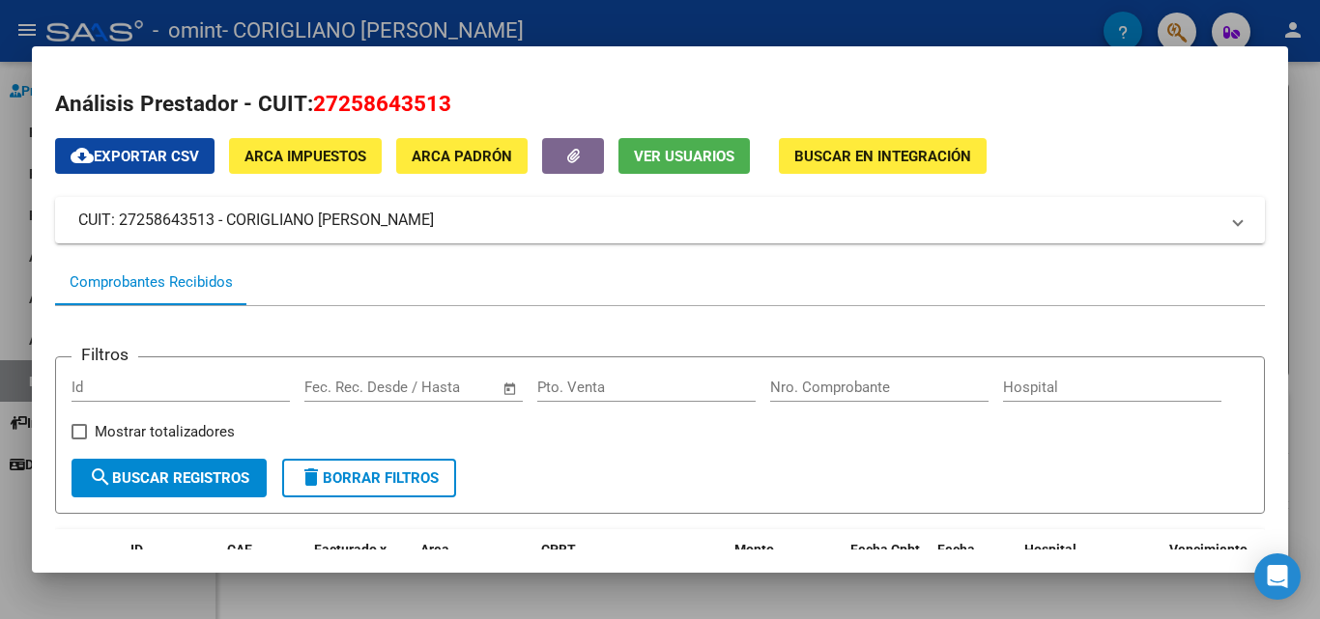
click at [803, 152] on span "Buscar en Integración" at bounding box center [882, 156] width 177 height 17
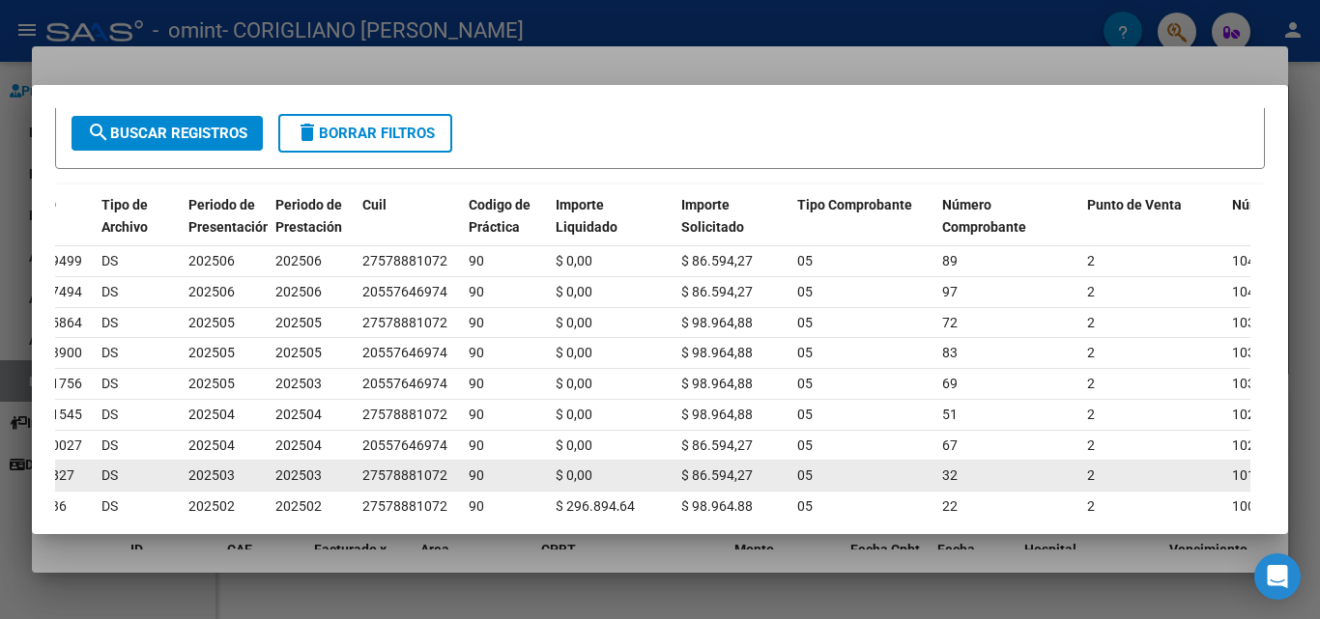
scroll to position [237, 0]
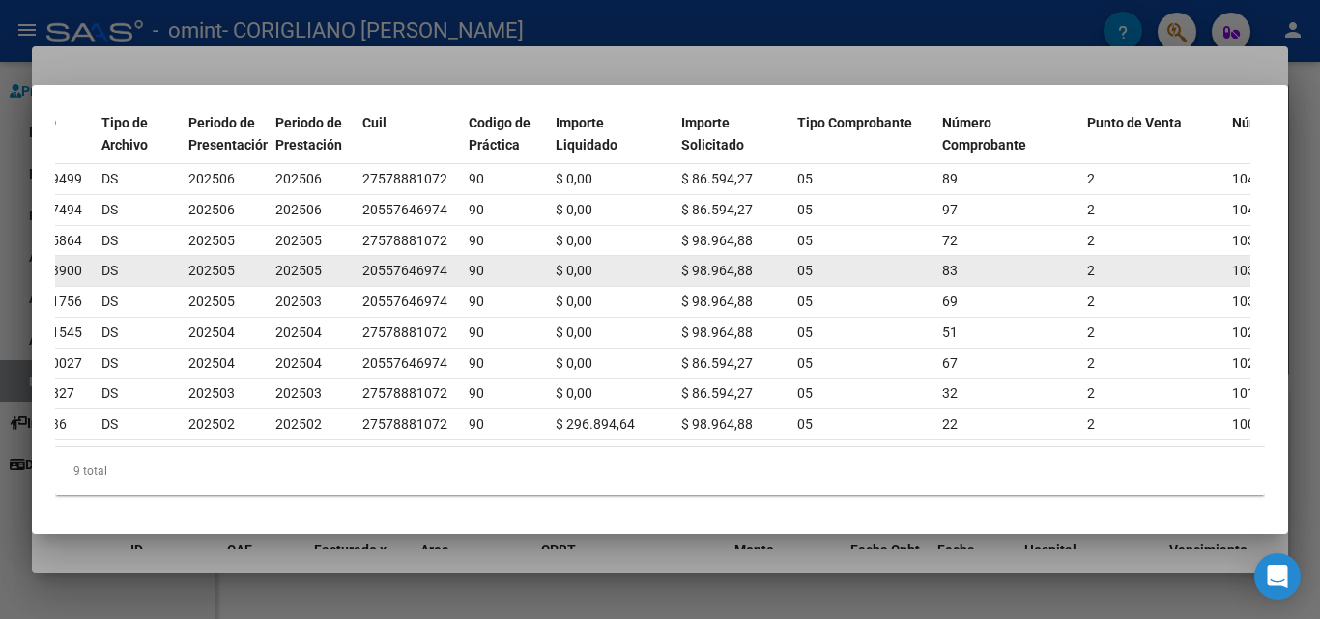
click at [200, 264] on span "202505" at bounding box center [211, 270] width 46 height 15
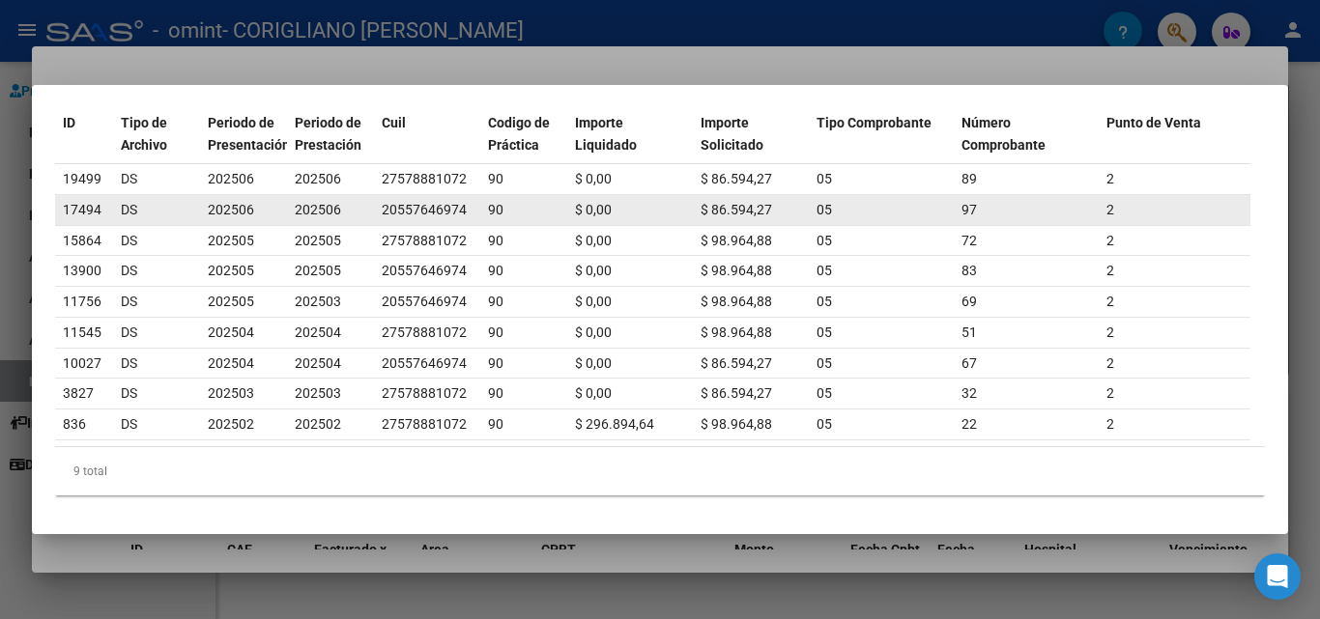
click at [952, 198] on datatable-body-cell "05" at bounding box center [881, 210] width 145 height 30
click at [411, 199] on div "20557646974" at bounding box center [424, 210] width 85 height 22
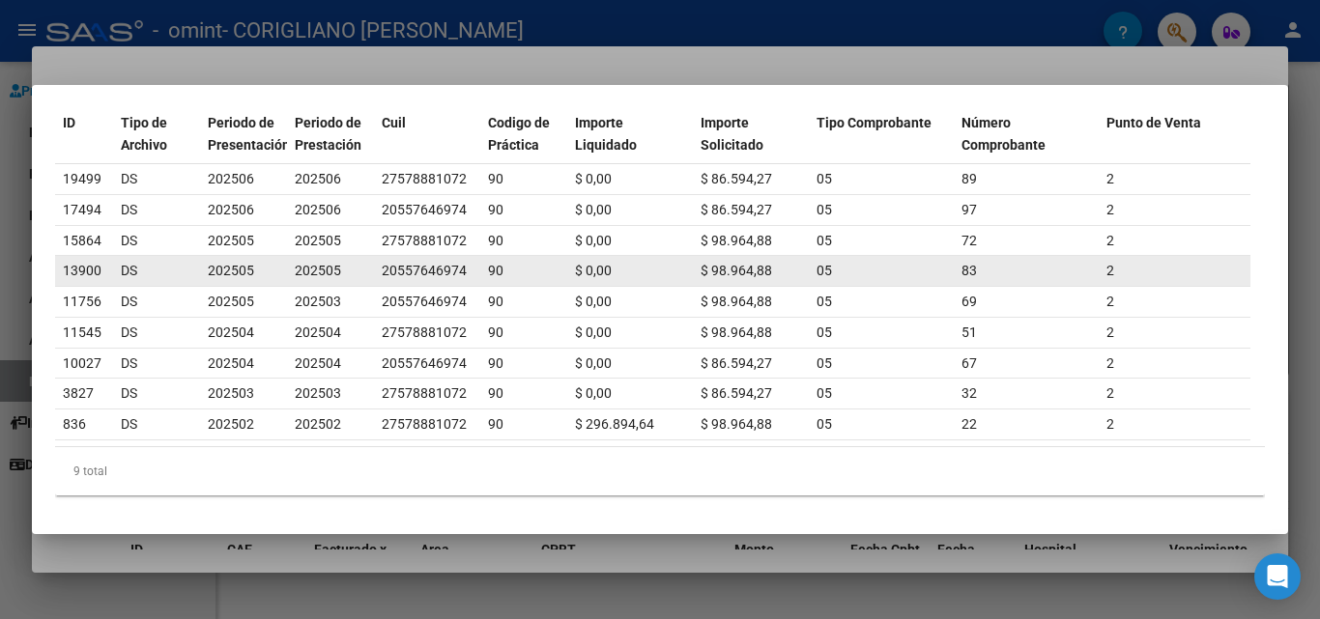
click at [409, 260] on div "20557646974" at bounding box center [424, 271] width 85 height 22
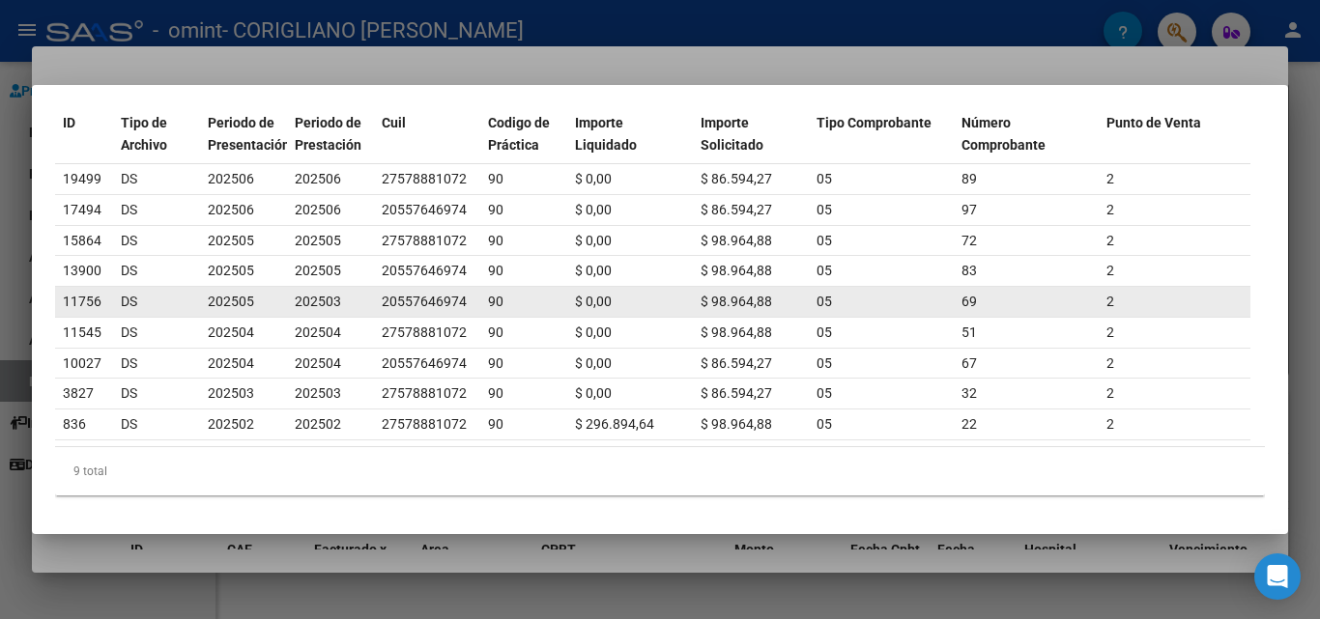
click at [404, 291] on div "20557646974" at bounding box center [424, 302] width 85 height 22
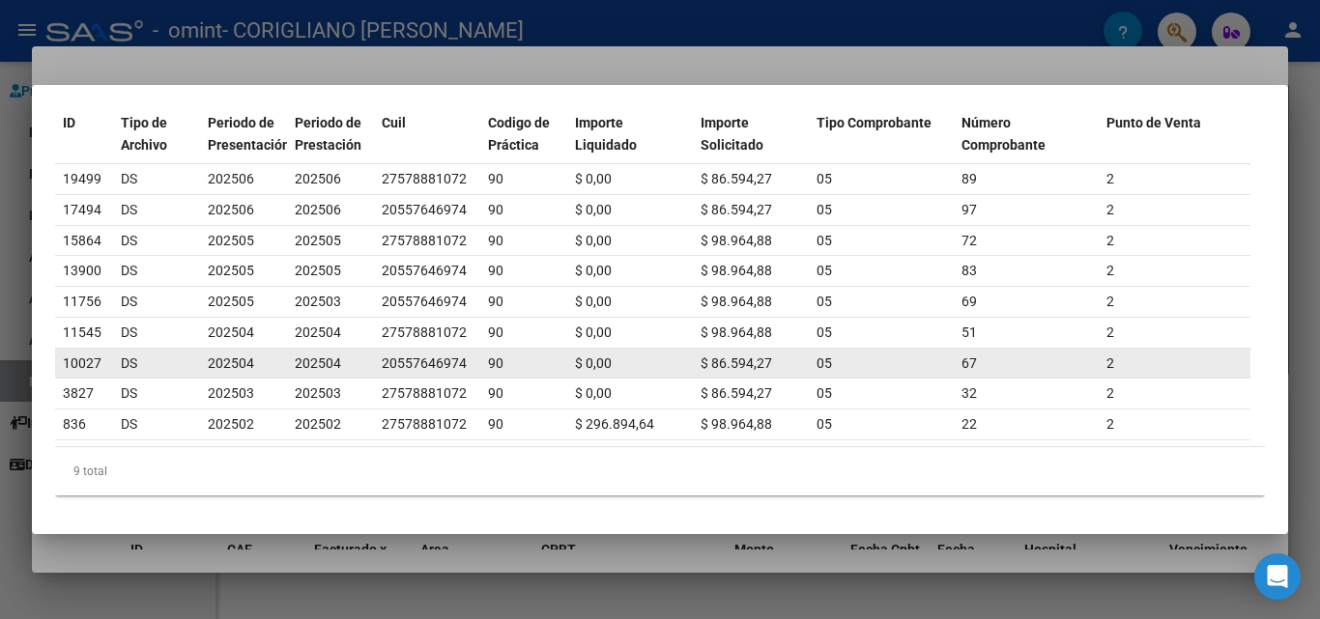
click at [402, 353] on div "20557646974" at bounding box center [424, 364] width 85 height 22
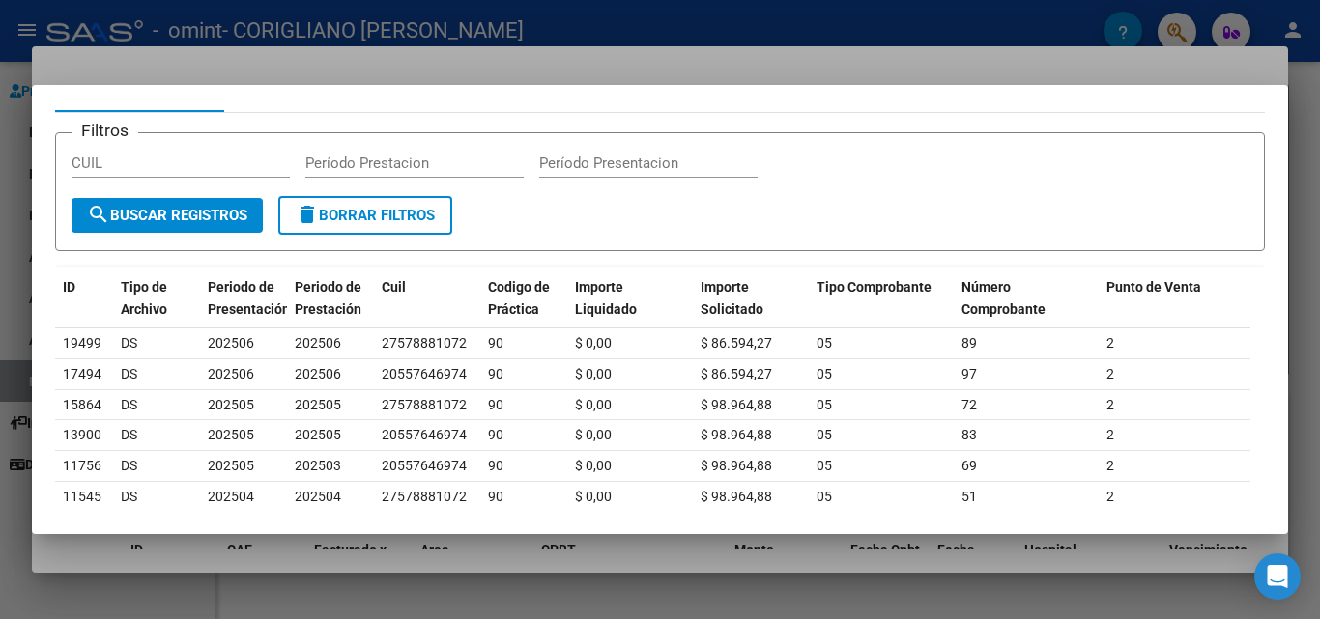
scroll to position [0, 0]
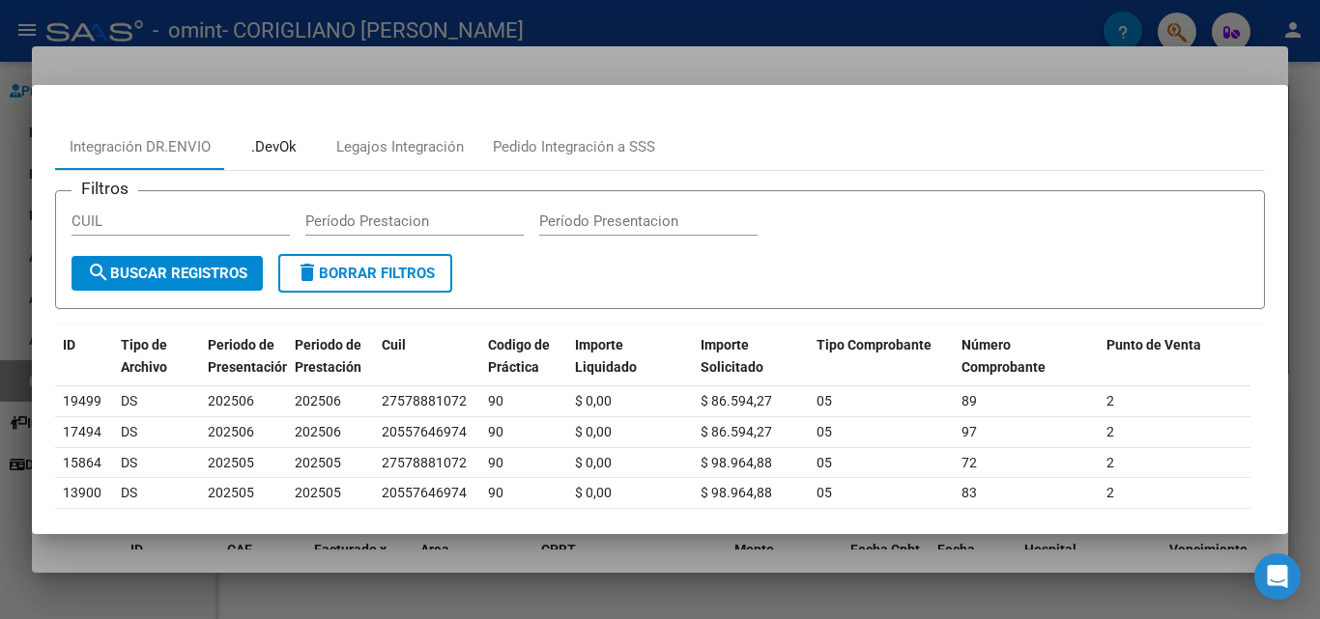
click at [295, 139] on div ".DevOk" at bounding box center [273, 147] width 45 height 22
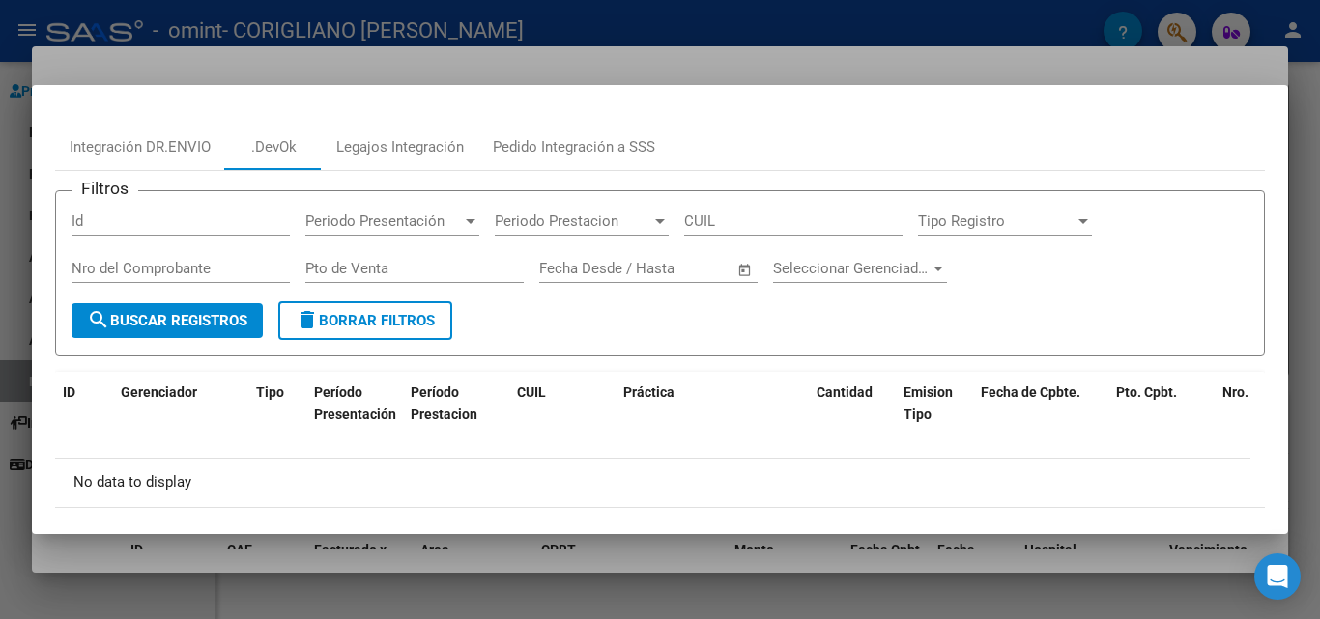
click at [243, 328] on span "search Buscar Registros" at bounding box center [167, 320] width 160 height 17
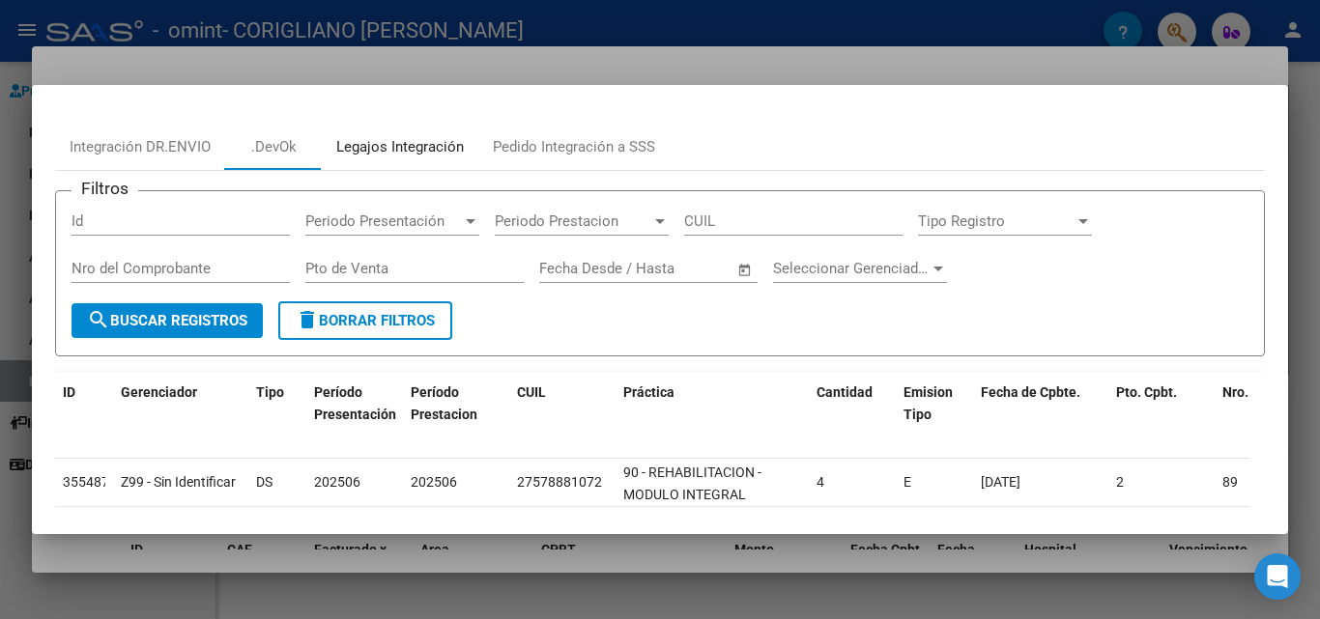
click at [426, 149] on div "Legajos Integración" at bounding box center [400, 147] width 128 height 22
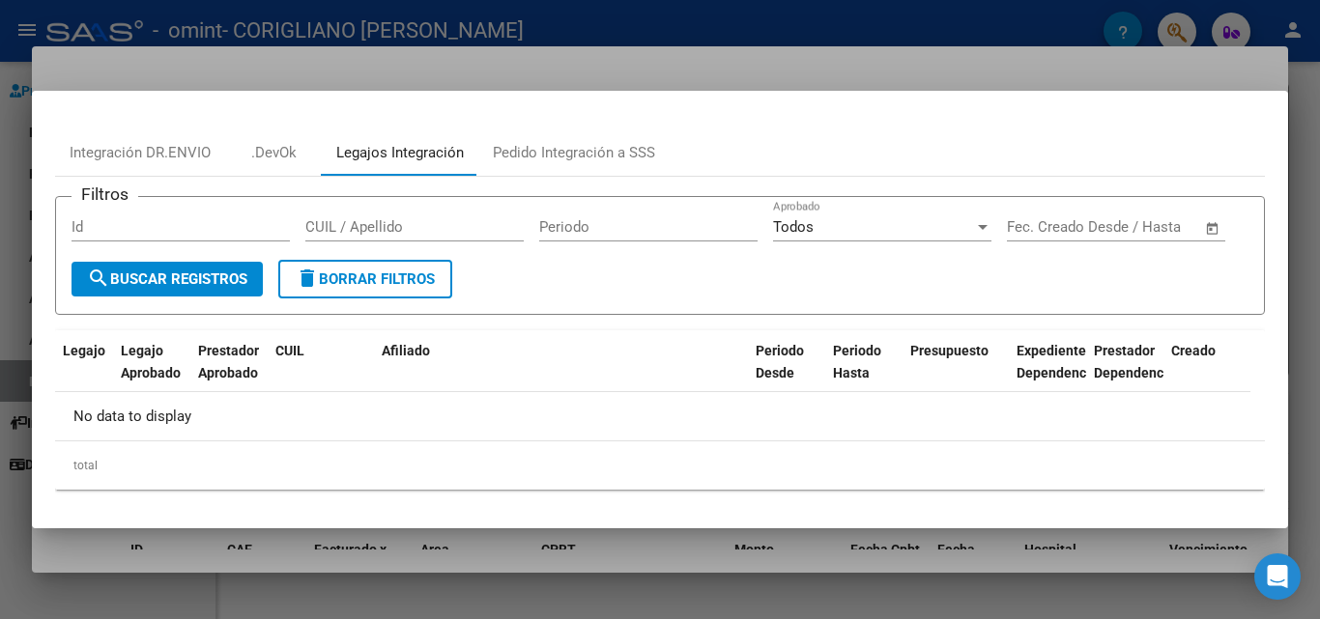
scroll to position [36, 0]
click at [231, 274] on button "search Buscar Registros" at bounding box center [166, 279] width 191 height 35
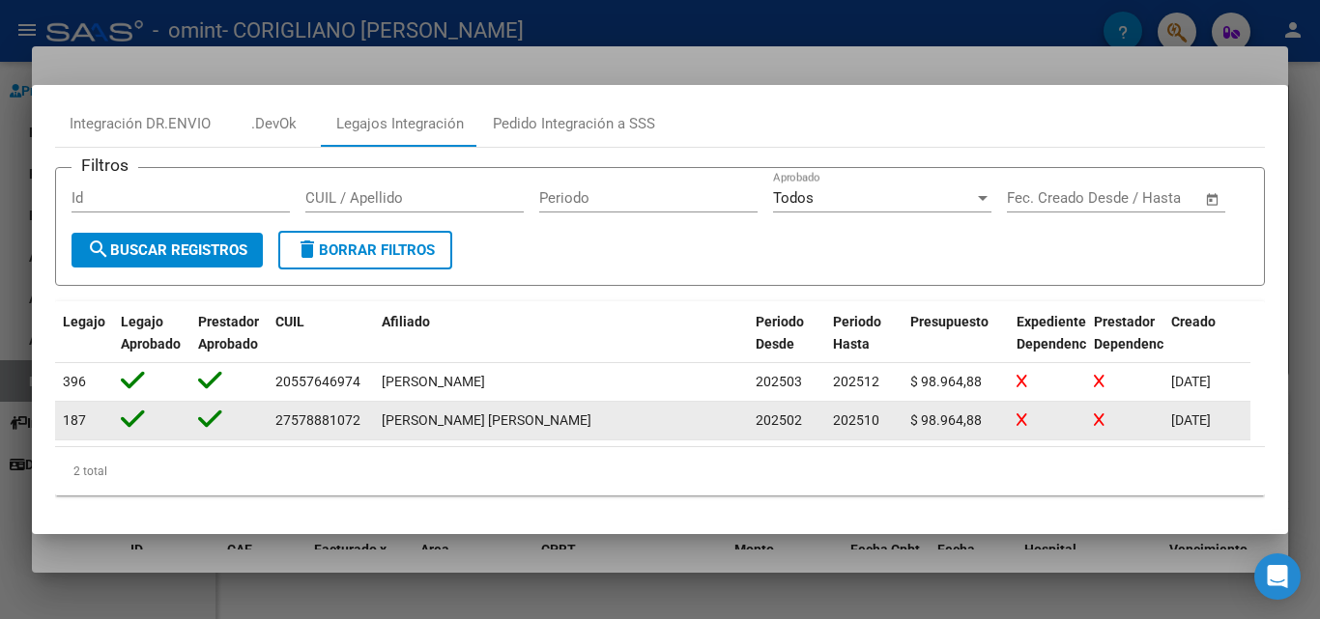
scroll to position [0, 0]
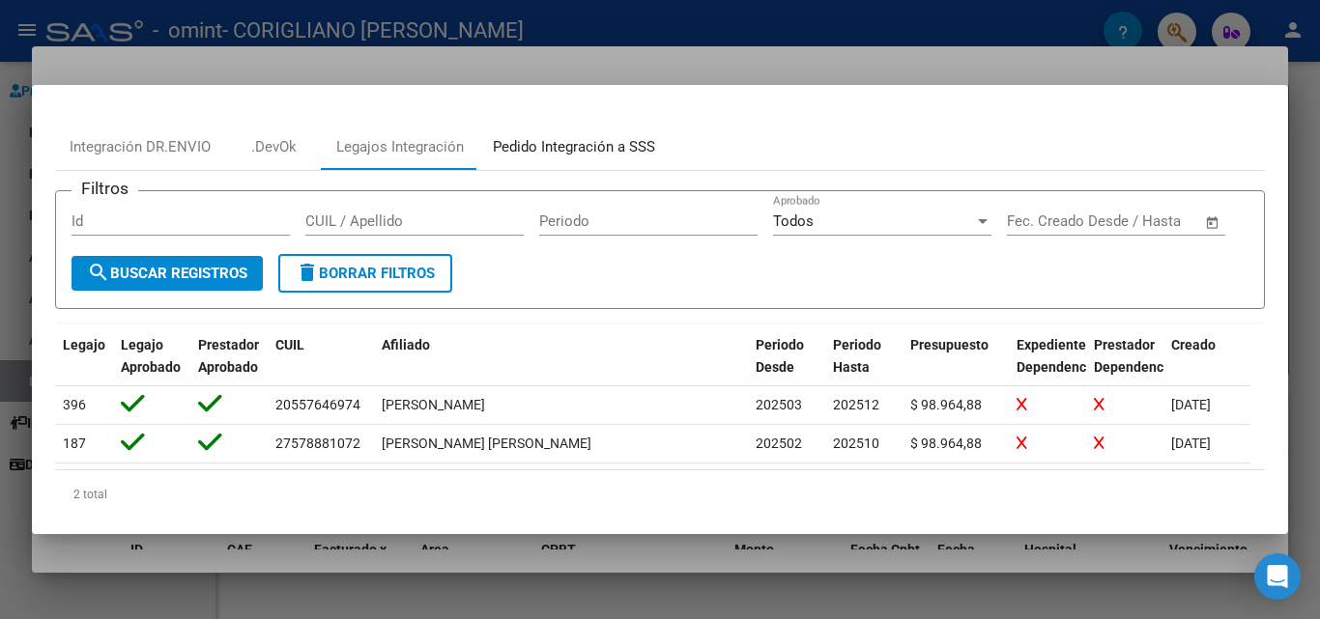
click at [565, 146] on div "Pedido Integración a SSS" at bounding box center [574, 147] width 162 height 22
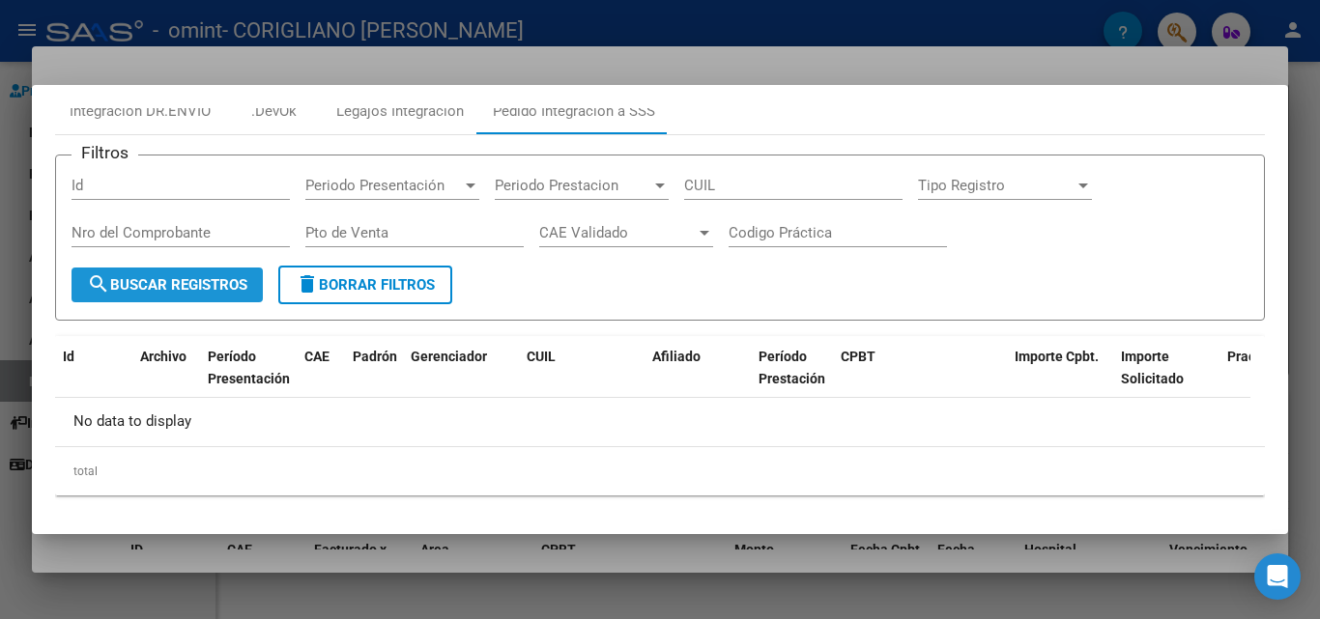
click at [229, 279] on span "search Buscar Registros" at bounding box center [167, 284] width 160 height 17
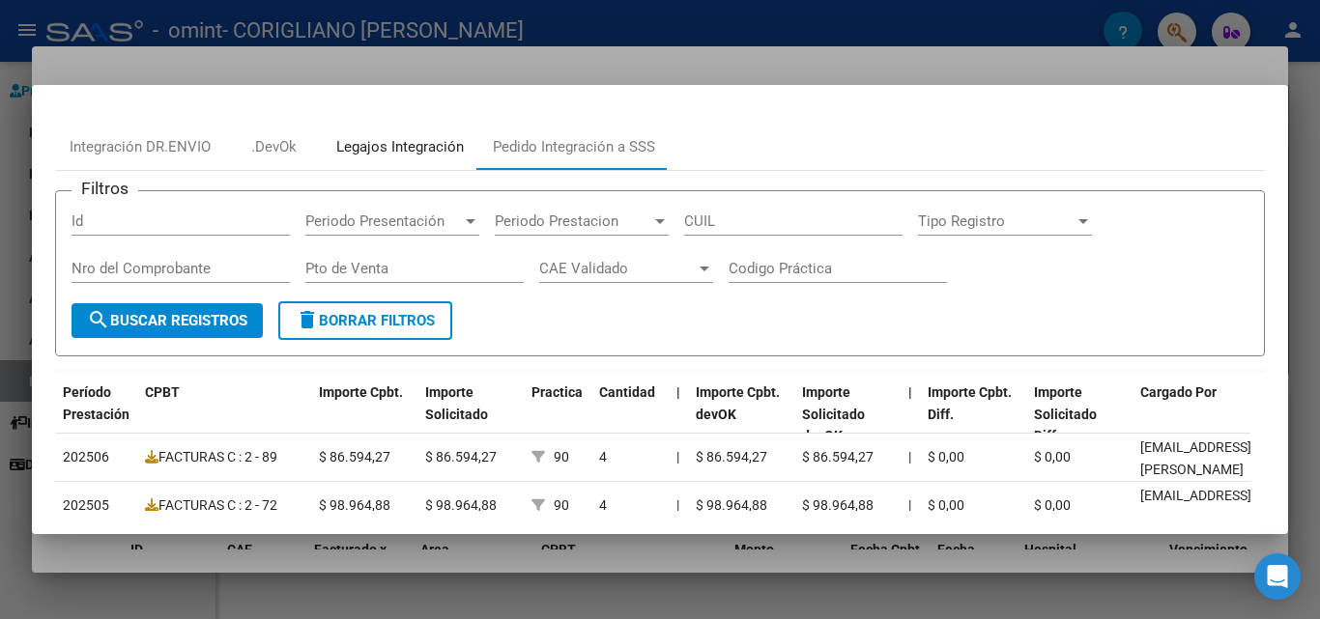
click at [386, 151] on div "Legajos Integración" at bounding box center [400, 147] width 128 height 22
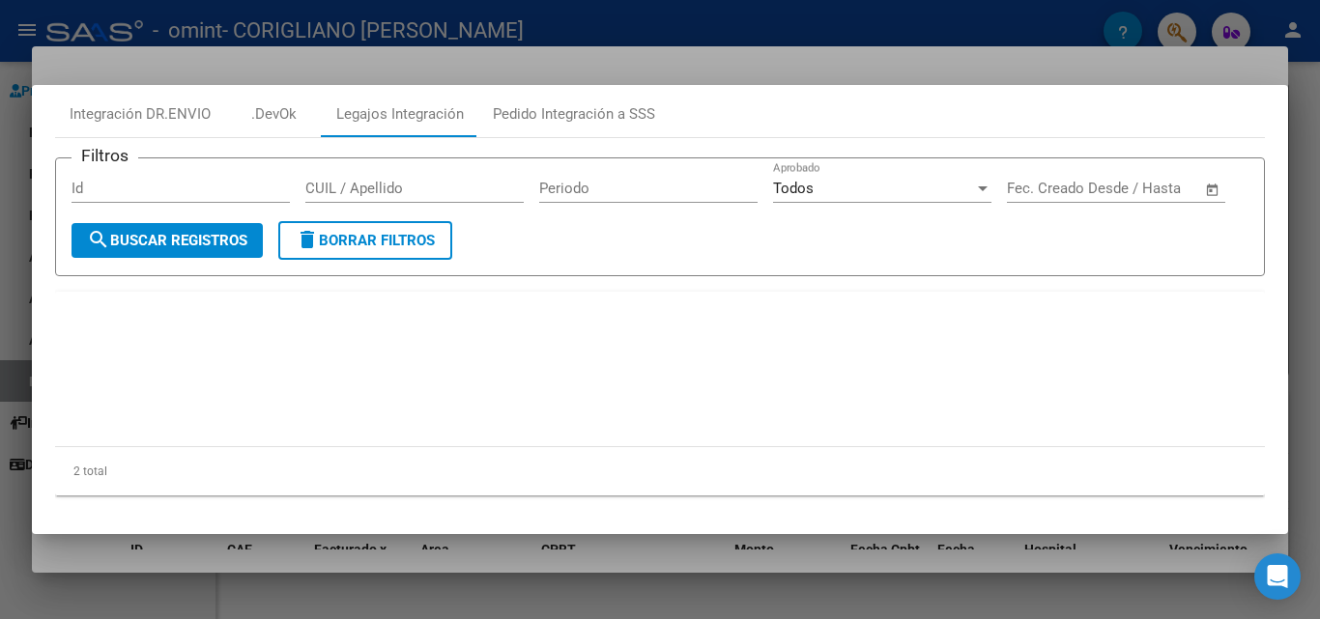
click at [216, 226] on button "search Buscar Registros" at bounding box center [166, 240] width 191 height 35
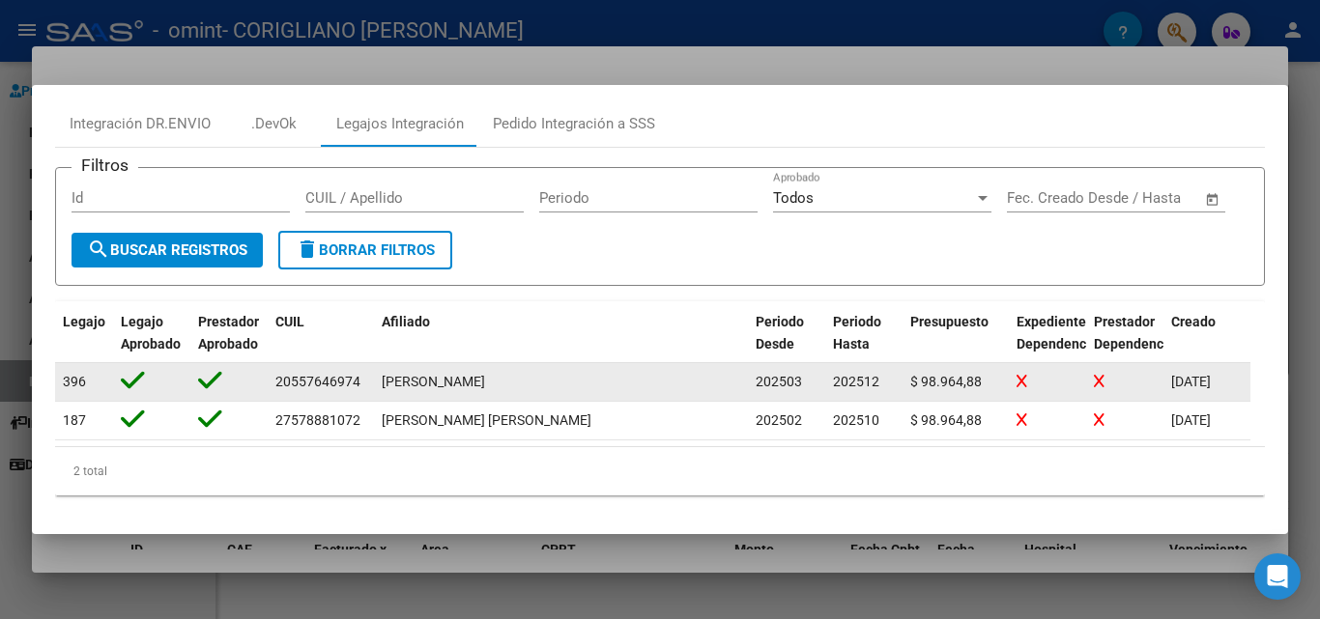
scroll to position [72, 0]
click at [472, 383] on span "RAMIREZ LIAM SAMUEL" at bounding box center [433, 381] width 103 height 15
click at [1027, 377] on div at bounding box center [1047, 382] width 62 height 22
click at [128, 396] on datatable-body-cell at bounding box center [151, 382] width 77 height 38
